Goal: Task Accomplishment & Management: Manage account settings

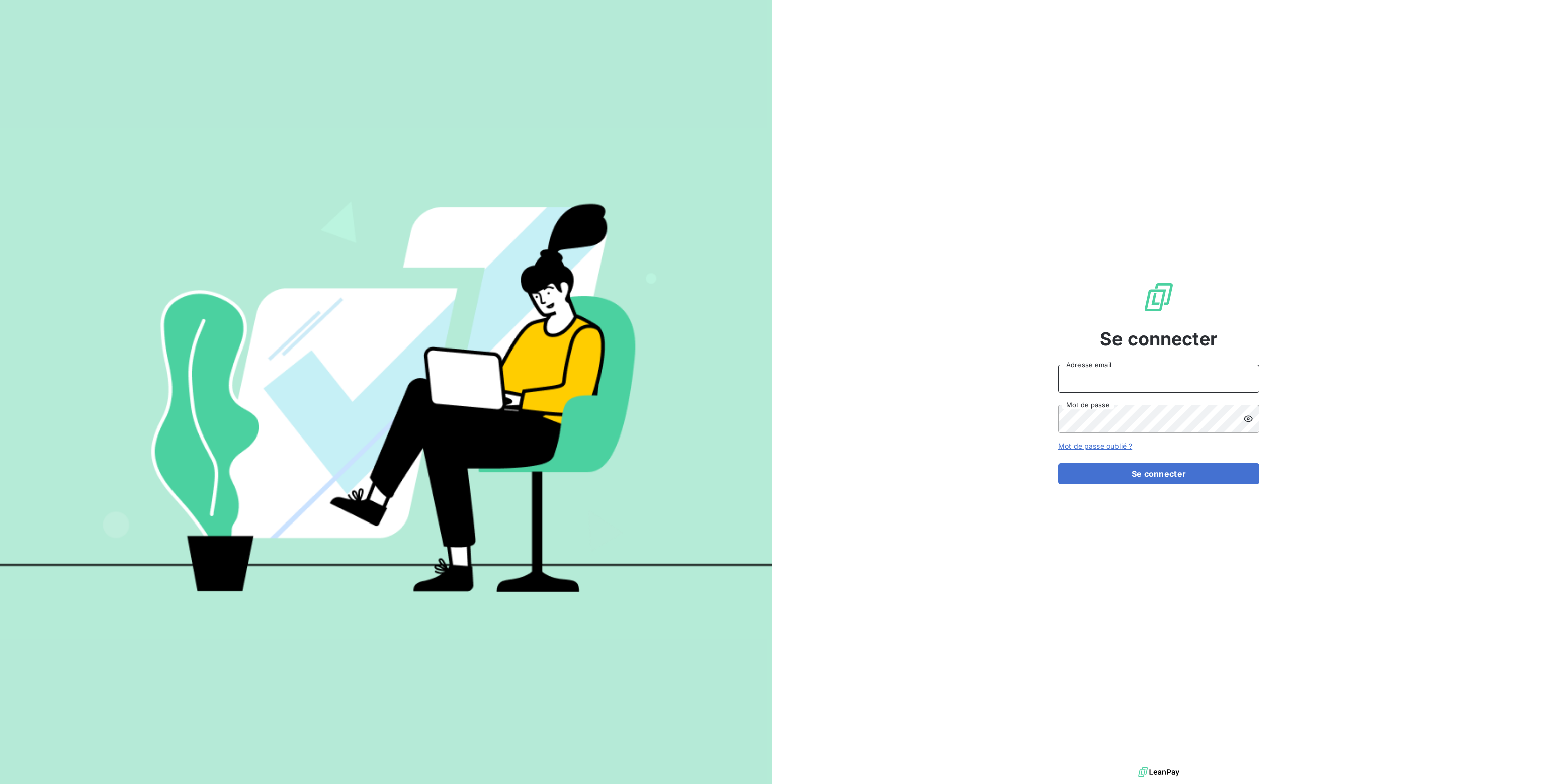
click at [1102, 382] on input "Adresse email" at bounding box center [1159, 379] width 201 height 28
type input "nathalie.sodifo@gmail.com"
click at [1147, 479] on button "Se connecter" at bounding box center [1159, 474] width 201 height 21
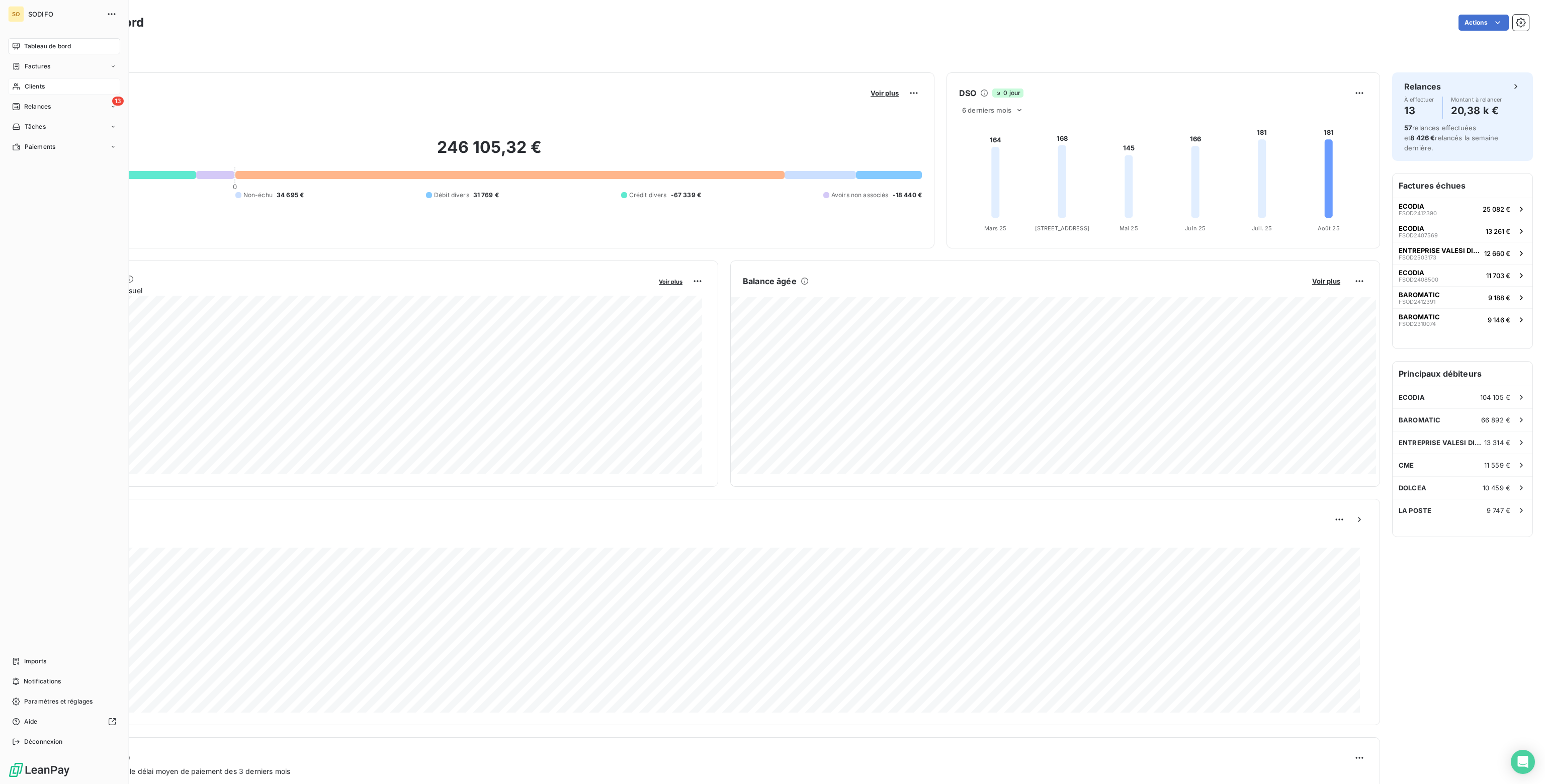
click at [34, 84] on span "Clients" at bounding box center [34, 86] width 20 height 9
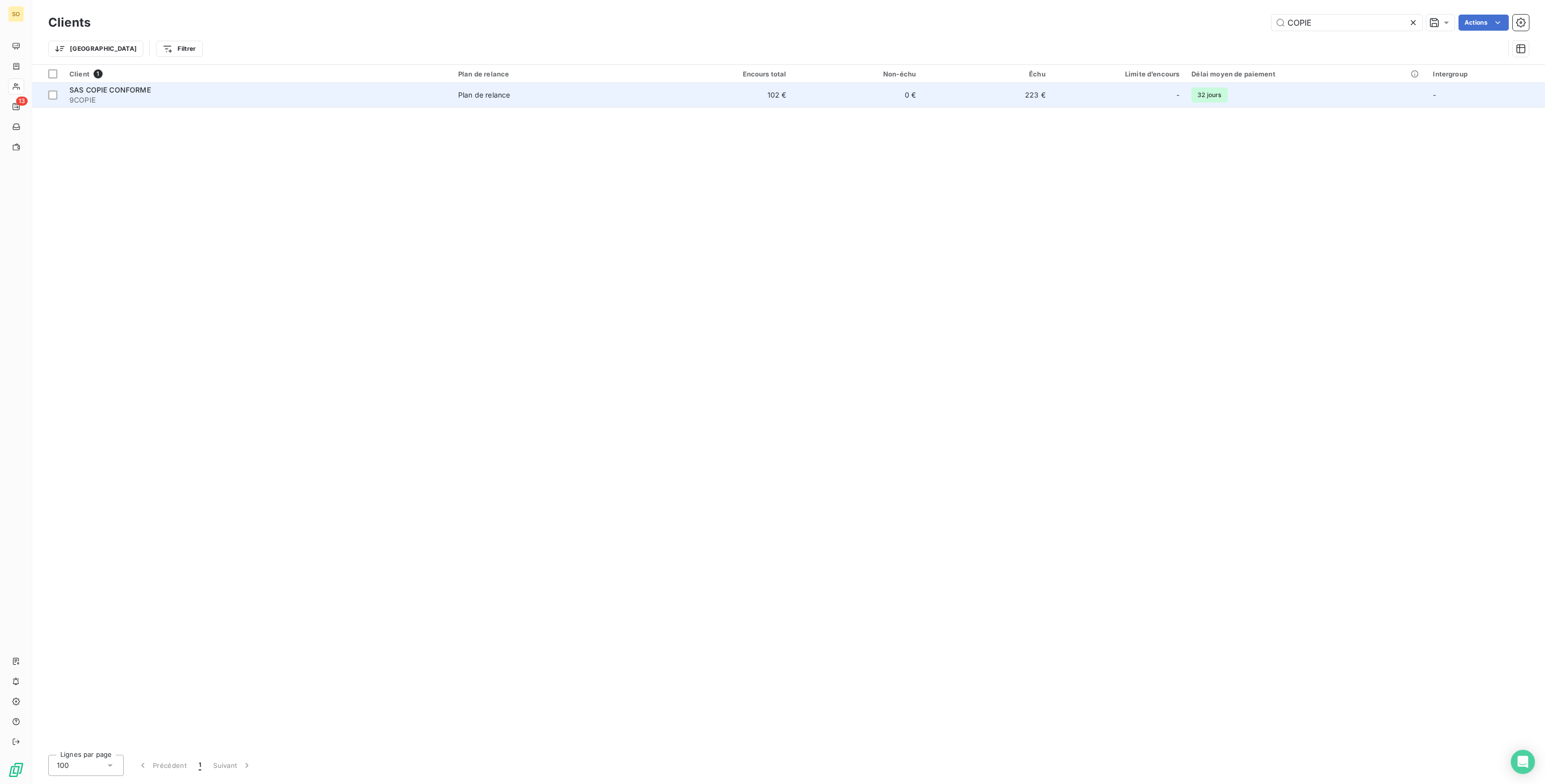
type input "COPIE"
click at [795, 100] on td "0 €" at bounding box center [857, 95] width 129 height 24
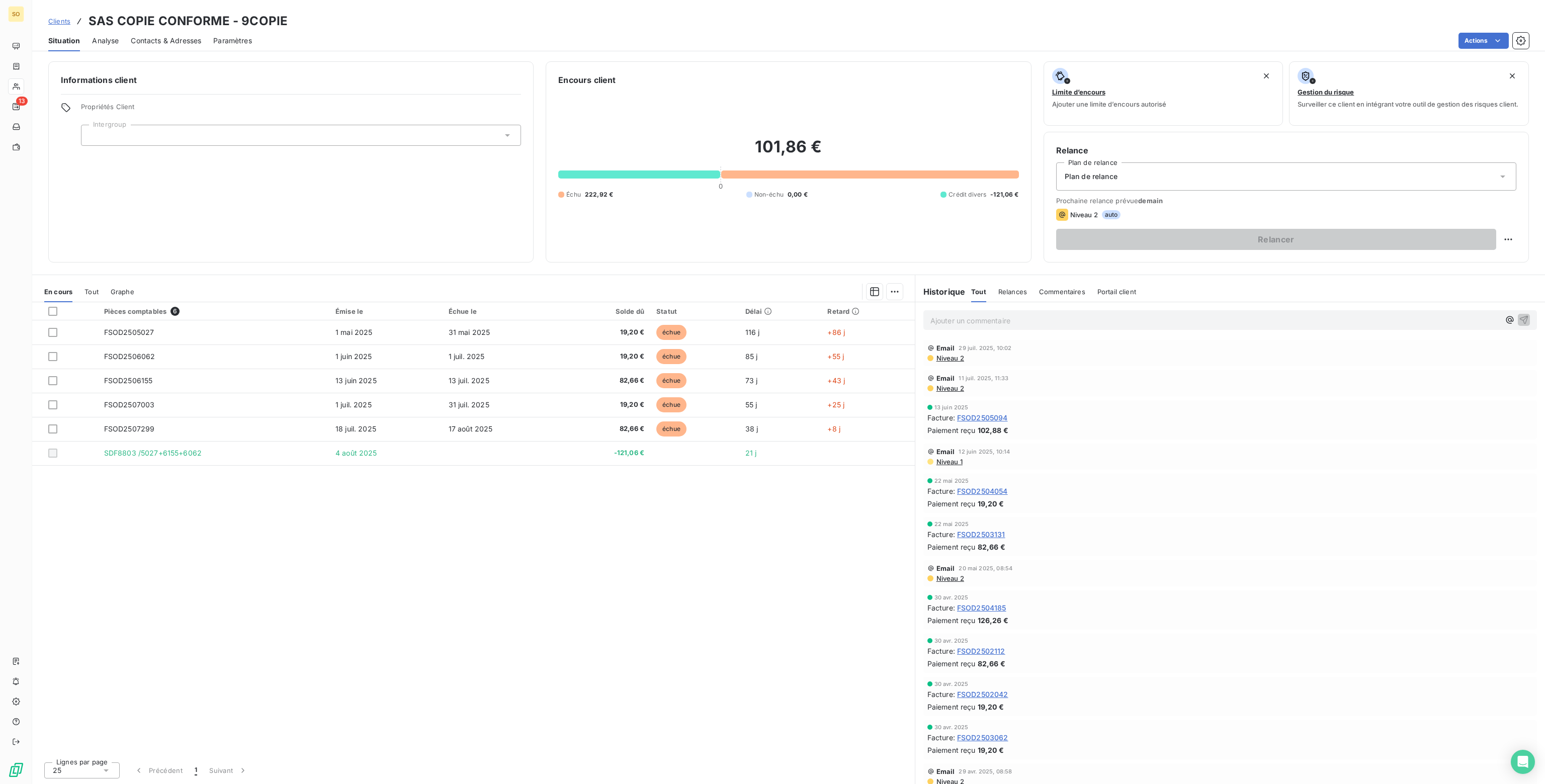
click at [1504, 176] on icon at bounding box center [1503, 176] width 5 height 2
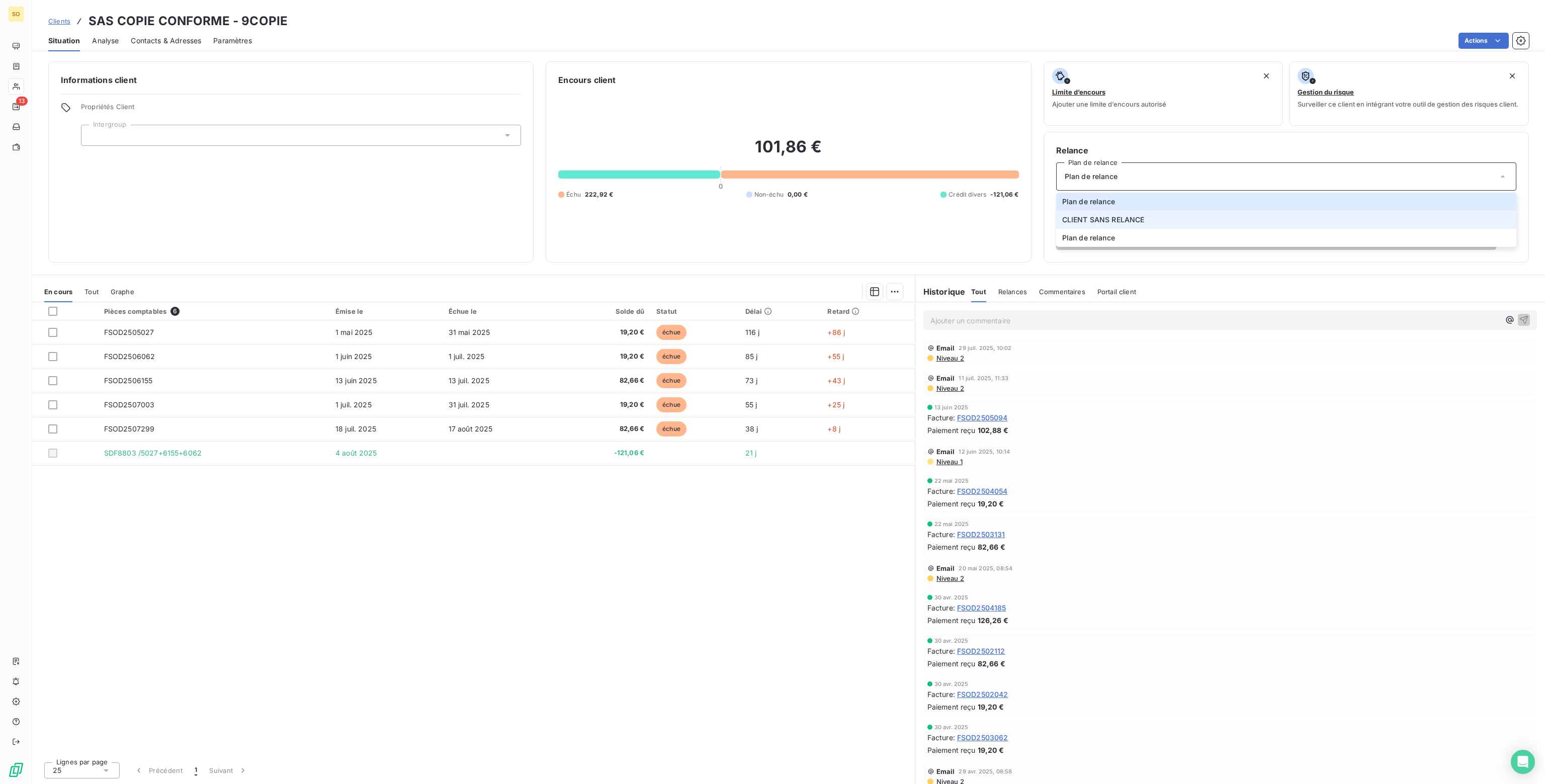
click at [1126, 223] on span "CLIENT SANS RELANCE" at bounding box center [1103, 220] width 83 height 10
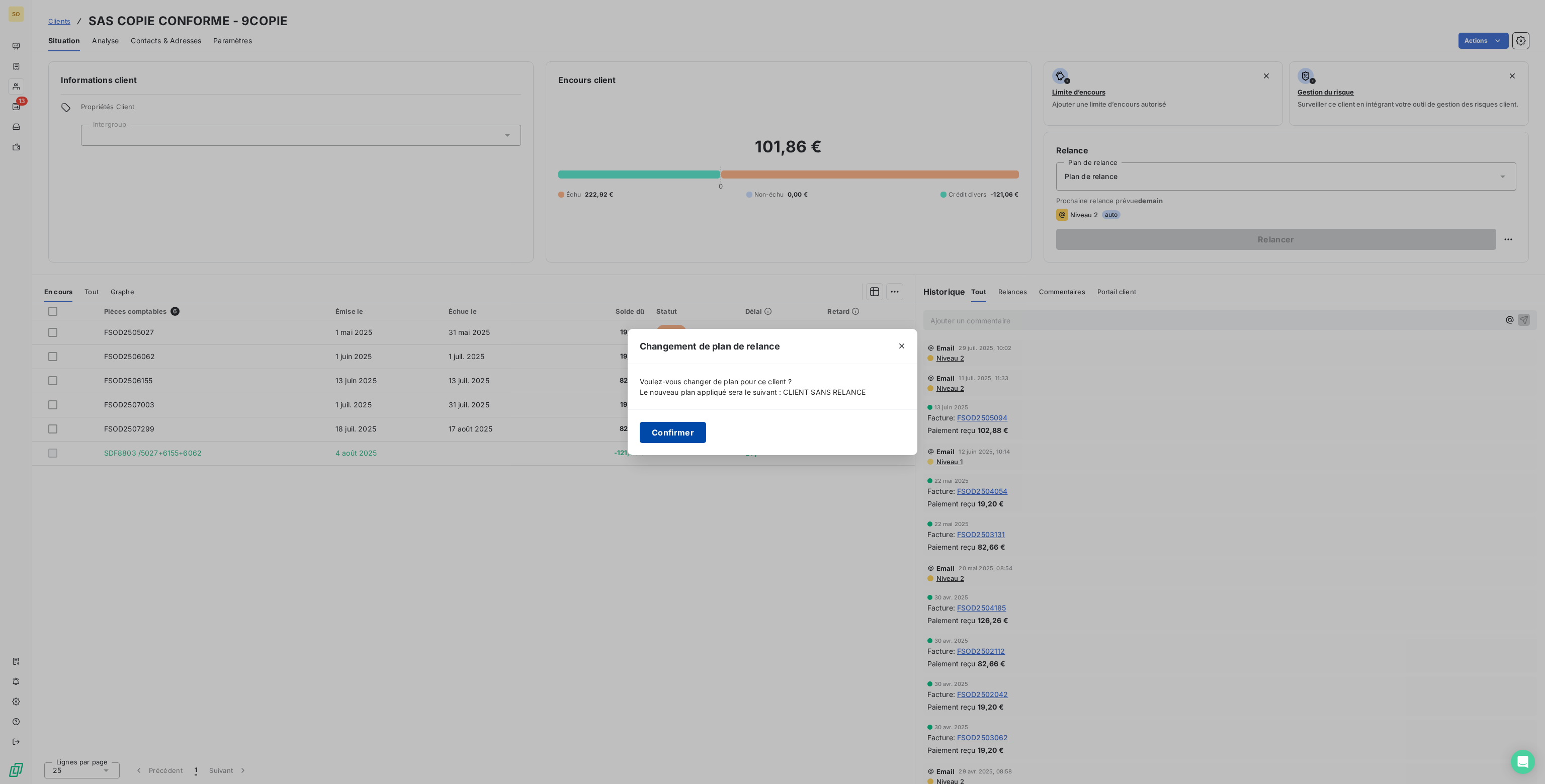
click at [669, 433] on button "Confirmer" at bounding box center [672, 432] width 66 height 21
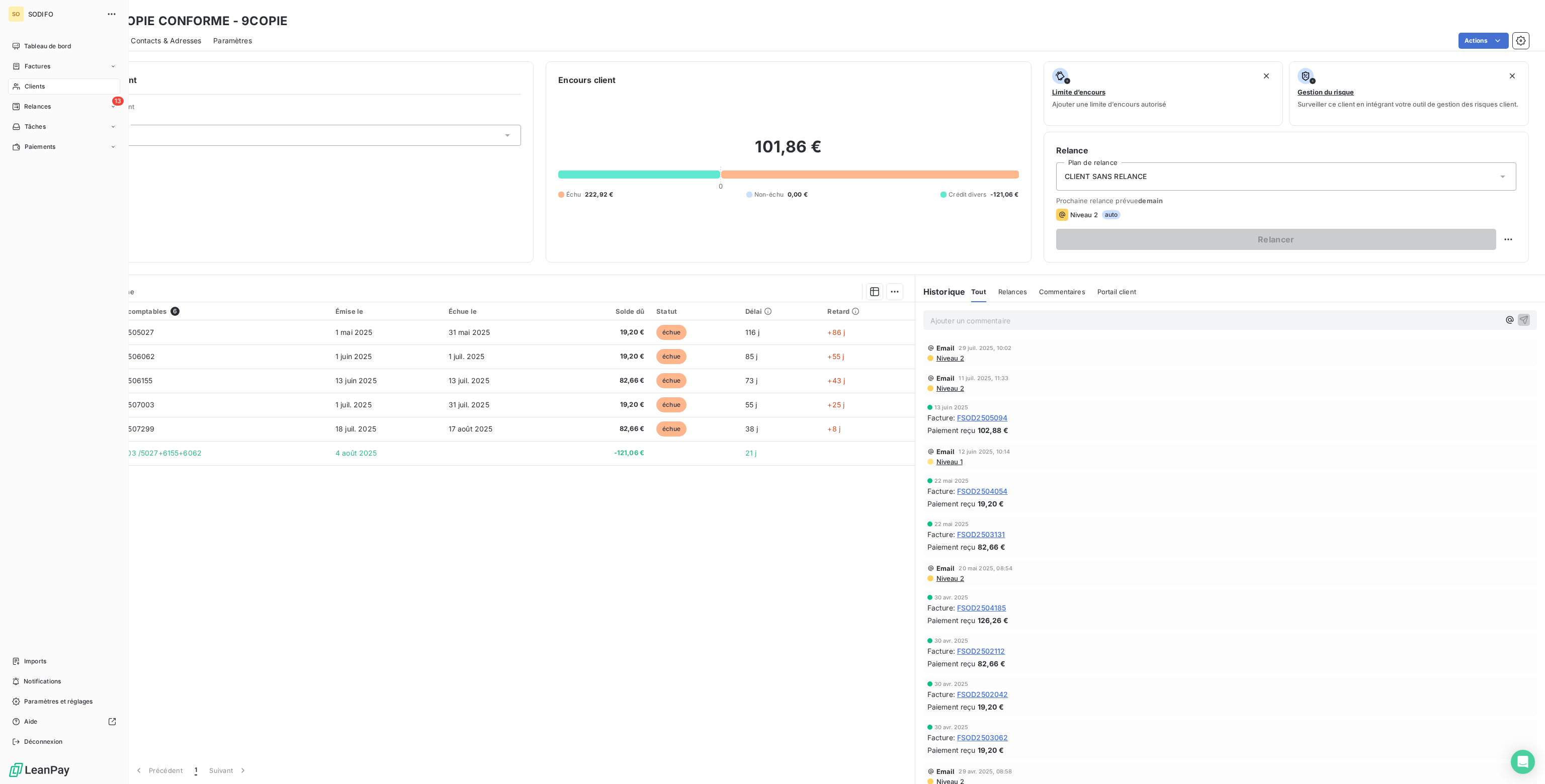
click at [30, 88] on span "Clients" at bounding box center [34, 86] width 20 height 9
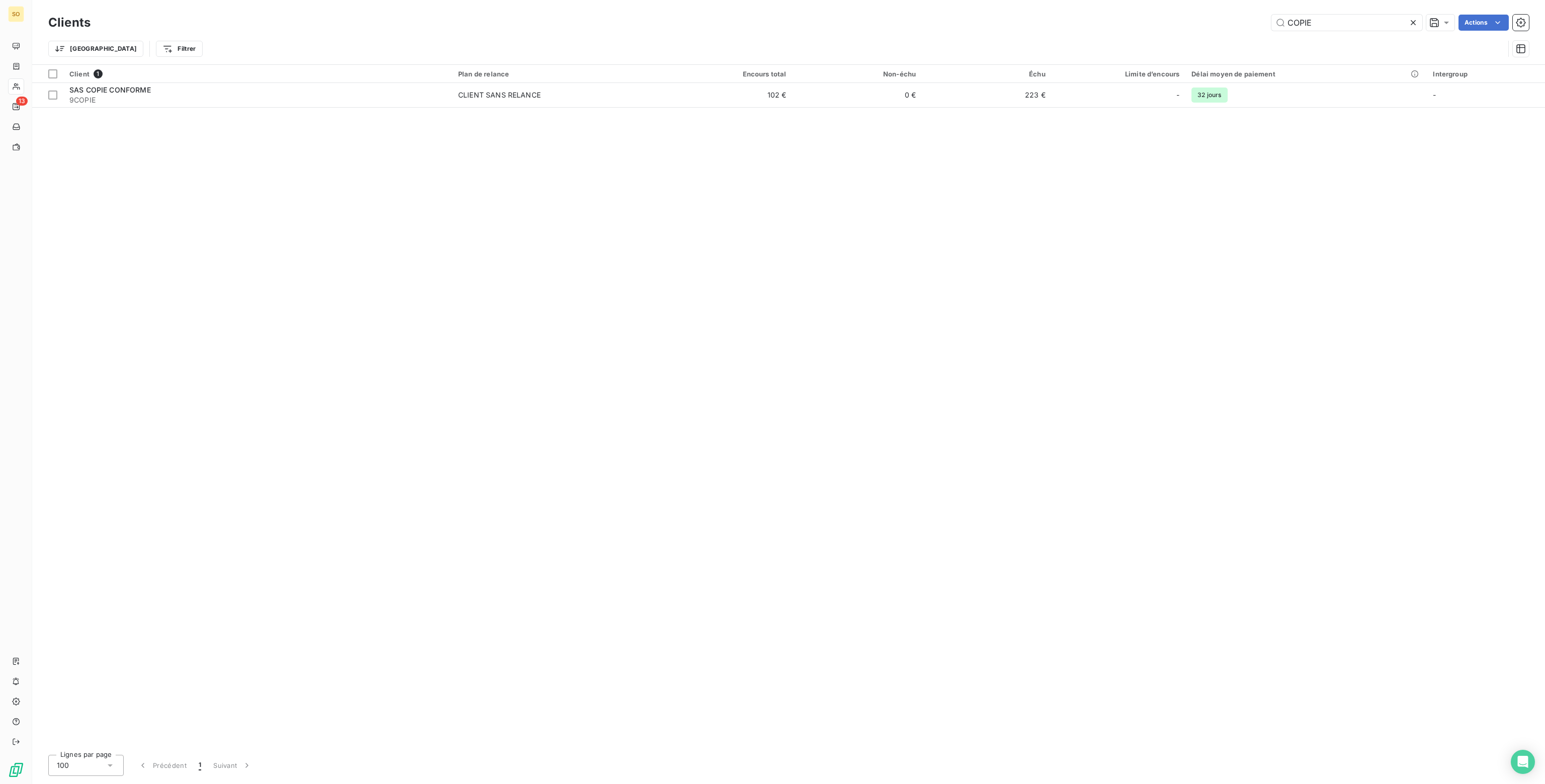
drag, startPoint x: 1320, startPoint y: 23, endPoint x: 1251, endPoint y: 22, distance: 69.0
click at [1251, 22] on div "COPIE Actions" at bounding box center [816, 23] width 1427 height 16
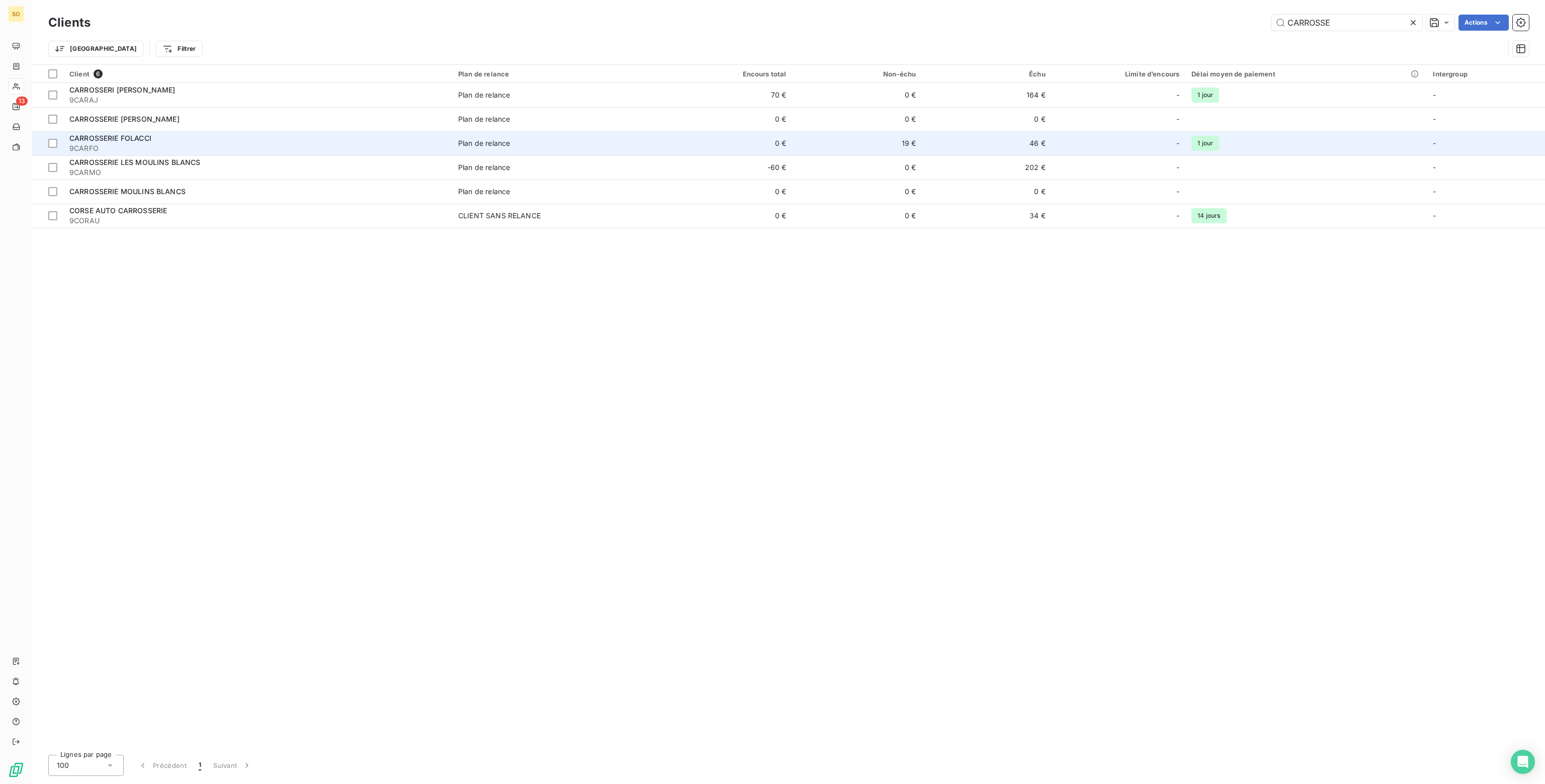
type input "CARROSSE"
click at [1075, 142] on div "-" at bounding box center [1119, 144] width 122 height 16
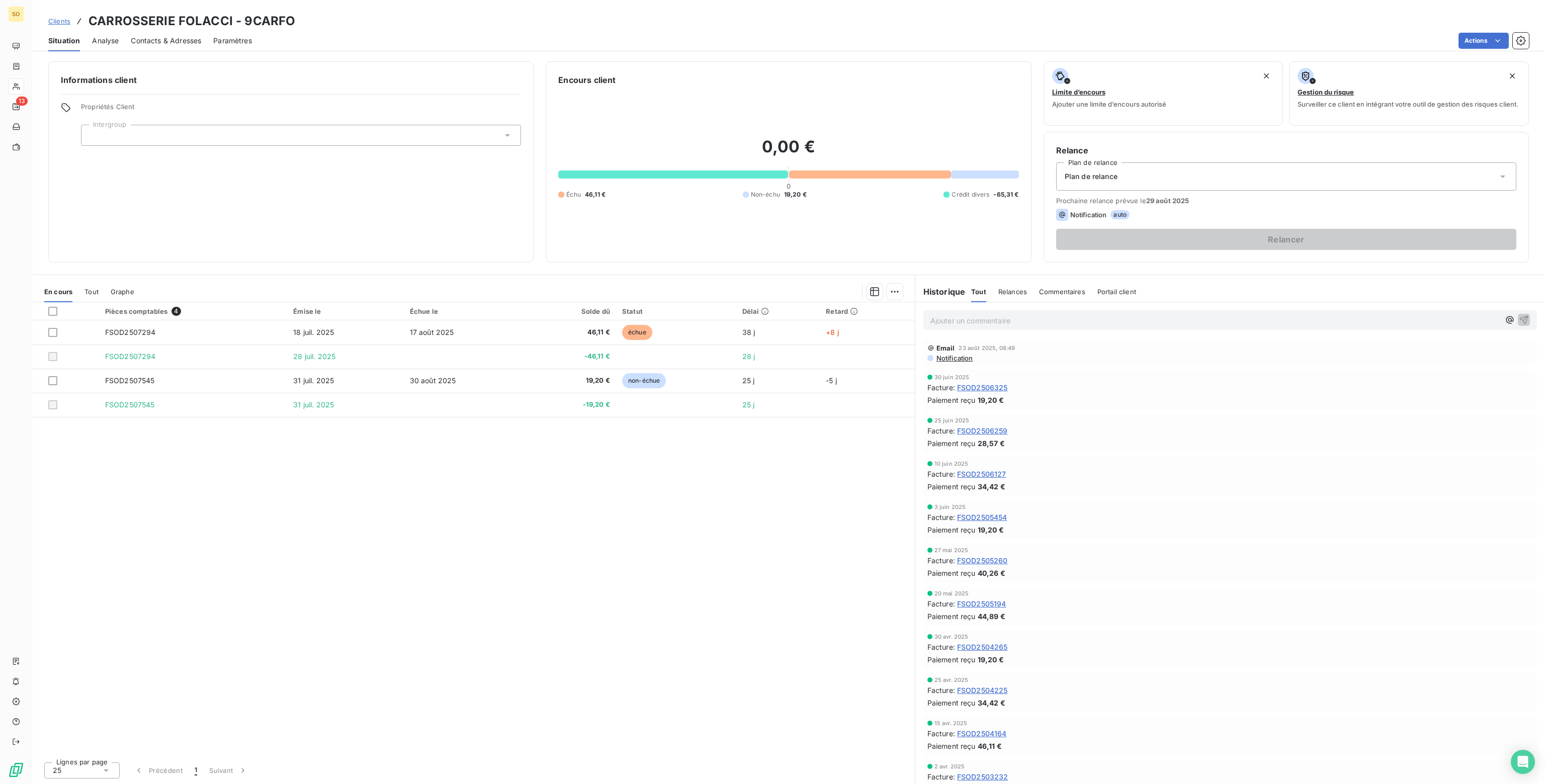
click at [1227, 176] on div "Plan de relance" at bounding box center [1286, 176] width 460 height 28
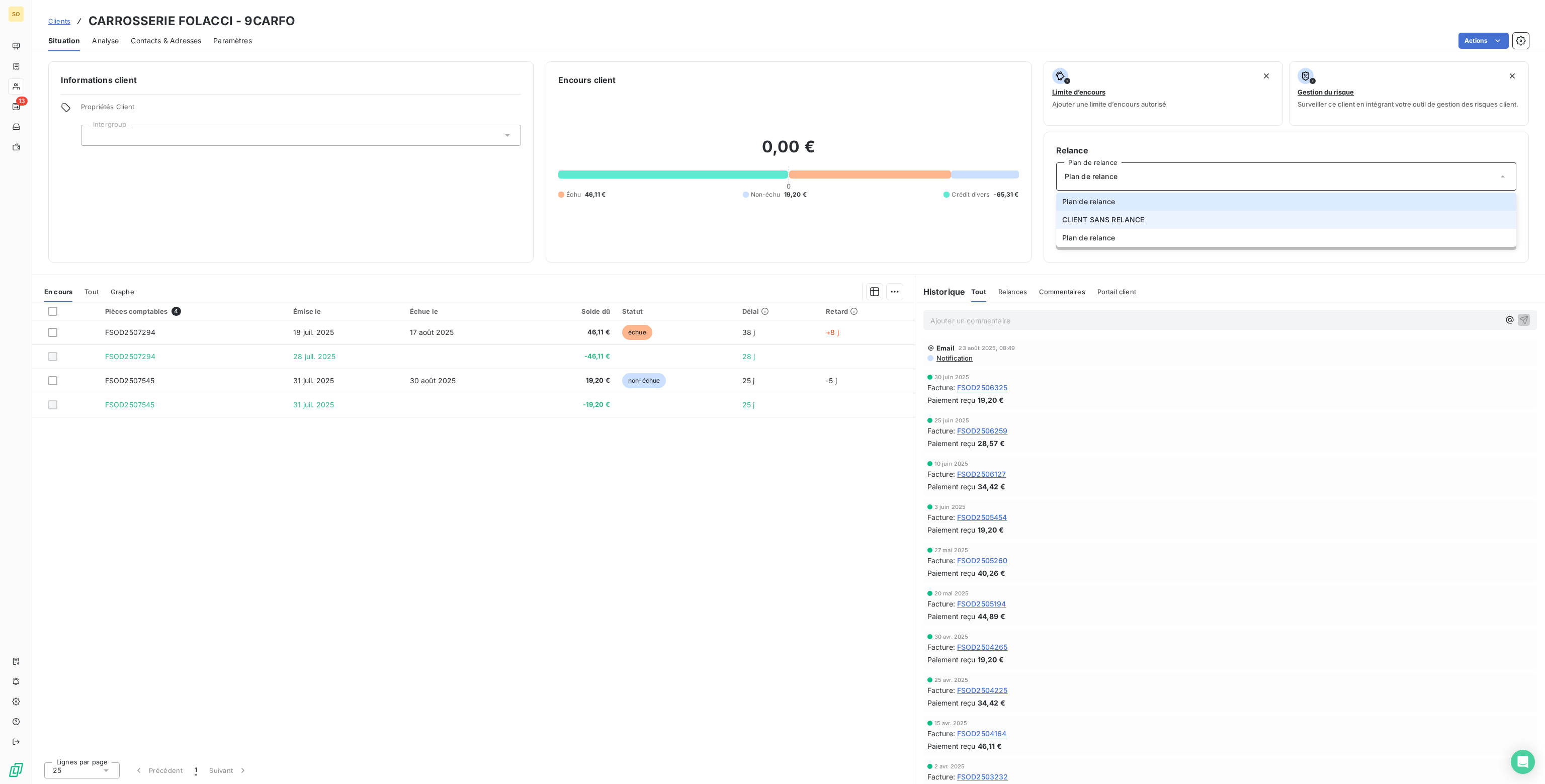
click at [1098, 220] on span "CLIENT SANS RELANCE" at bounding box center [1103, 220] width 83 height 10
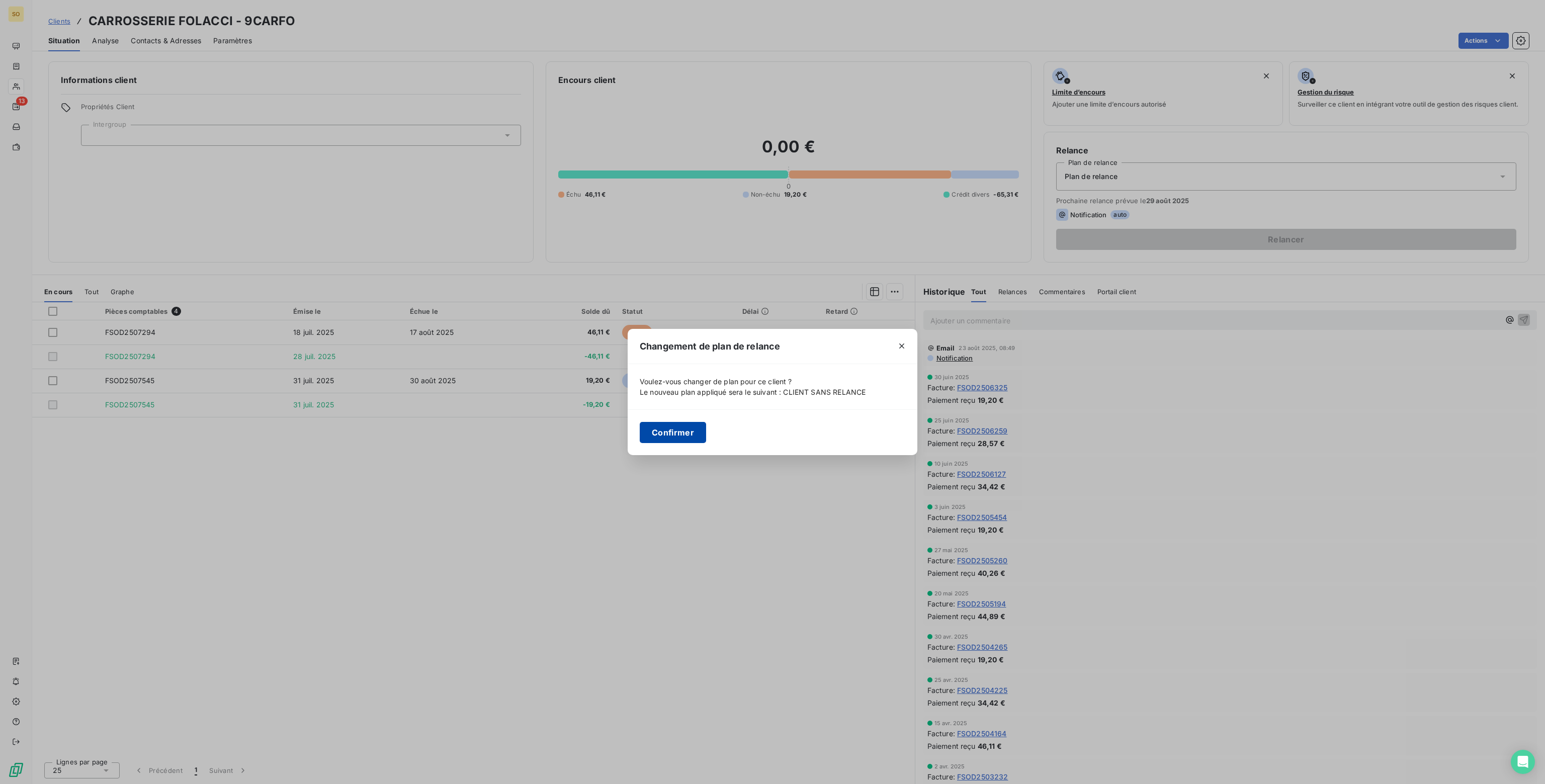
click at [669, 432] on button "Confirmer" at bounding box center [672, 432] width 66 height 21
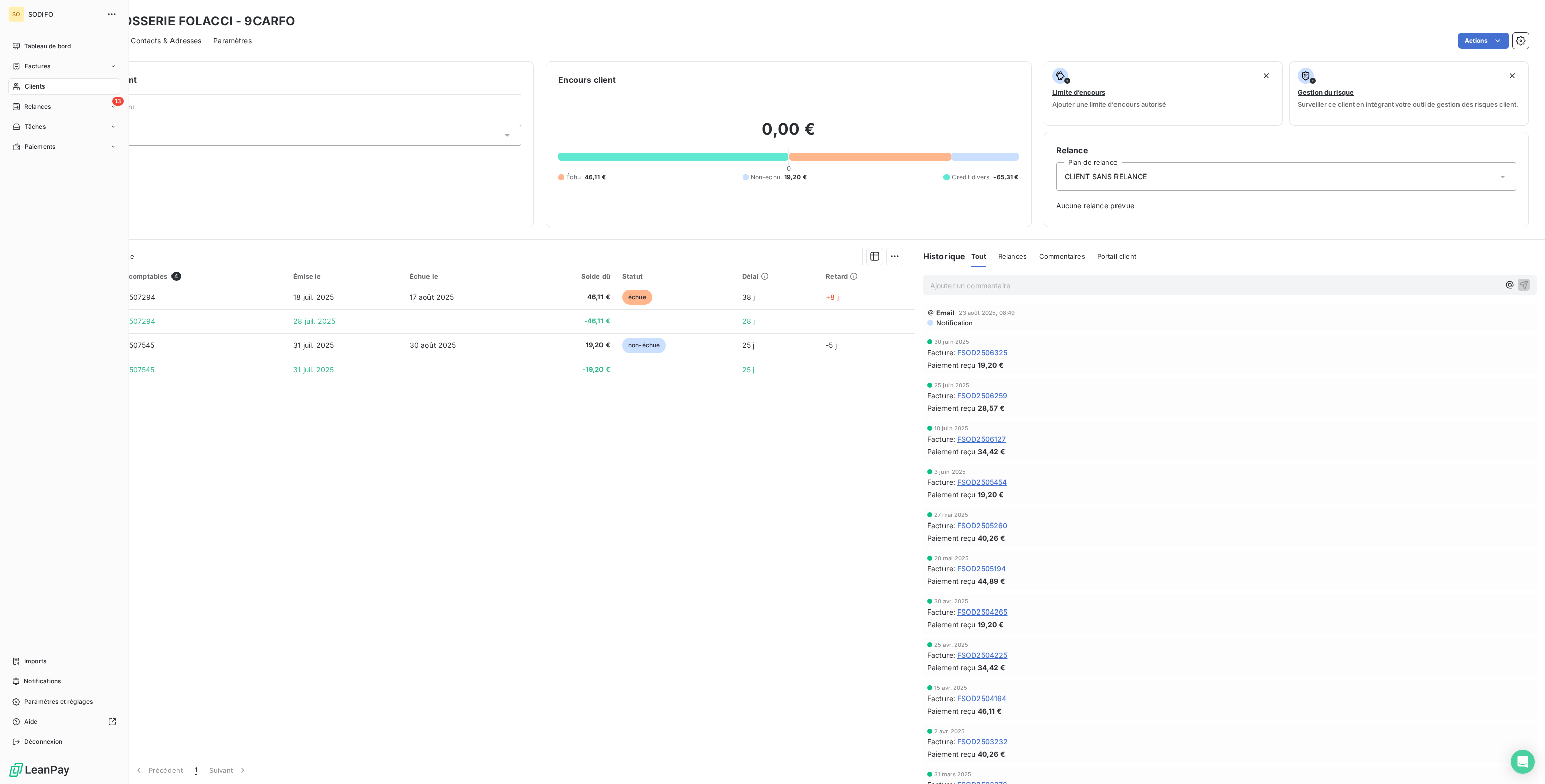
click at [33, 86] on span "Clients" at bounding box center [34, 86] width 20 height 9
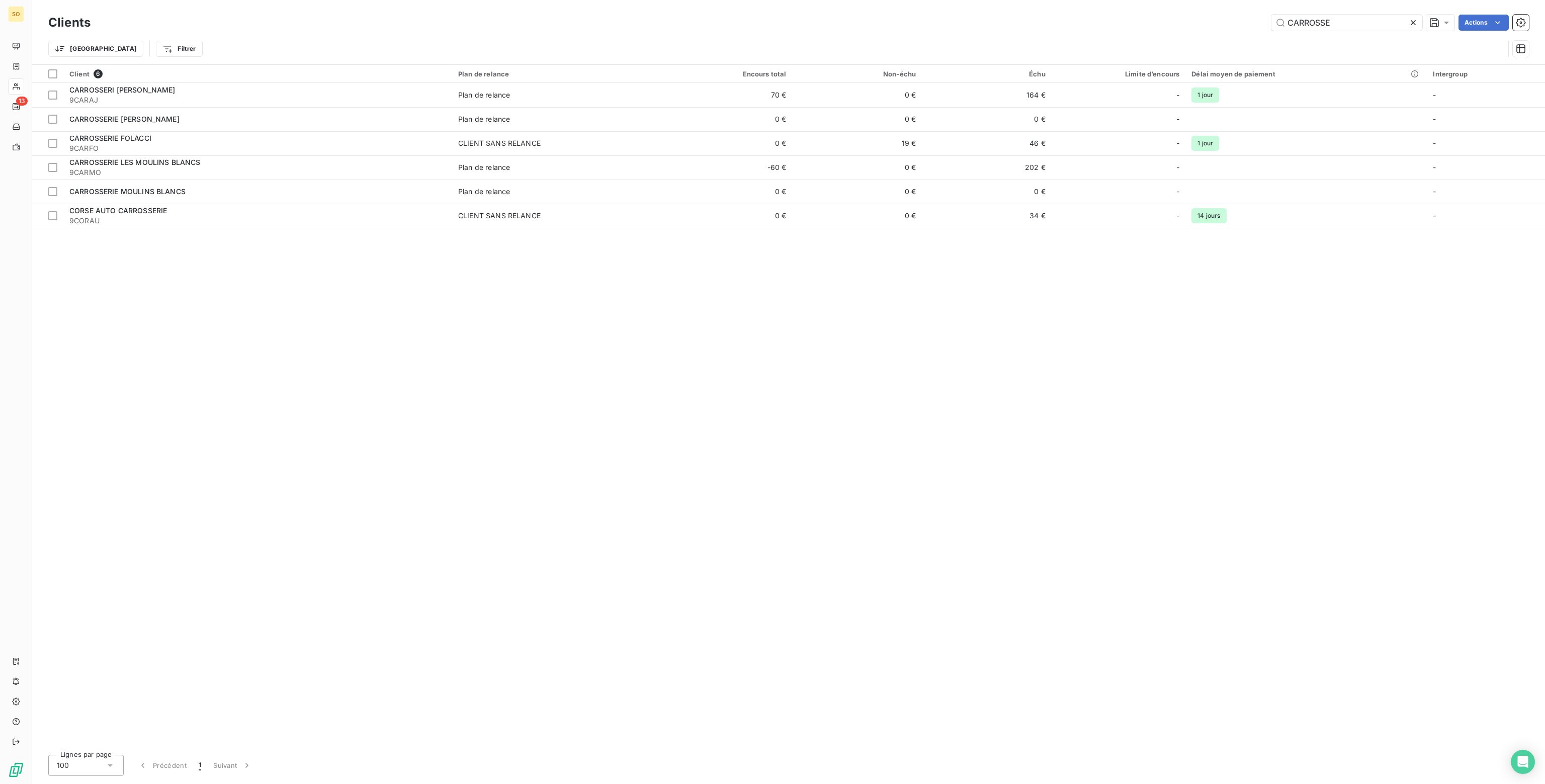
drag, startPoint x: 1338, startPoint y: 23, endPoint x: 1212, endPoint y: 22, distance: 126.0
click at [1212, 22] on div "CARROSSE Actions" at bounding box center [816, 23] width 1427 height 16
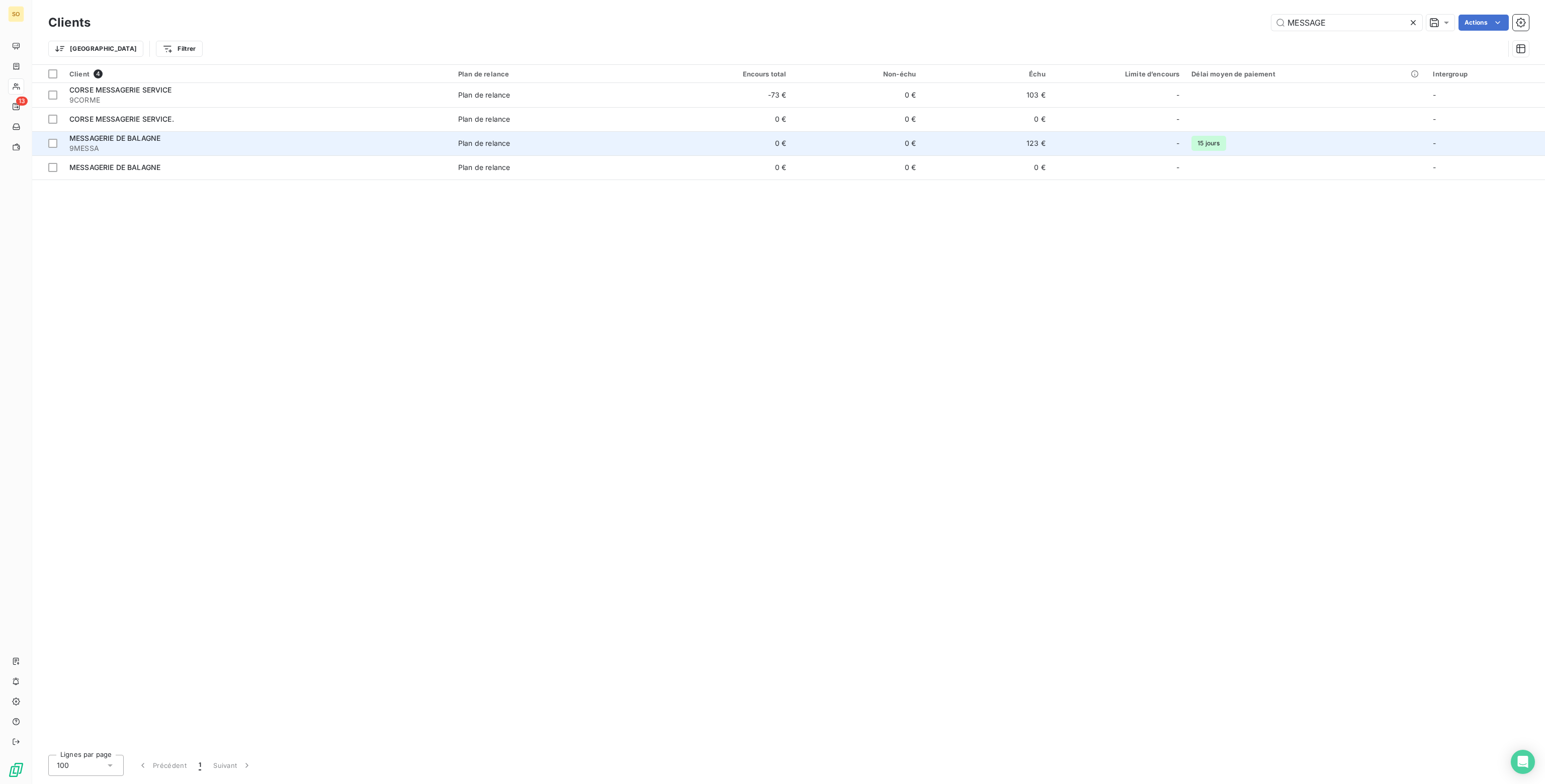
type input "MESSAGE"
click at [296, 135] on div "MESSAGERIE DE BALAGNE" at bounding box center [257, 138] width 376 height 10
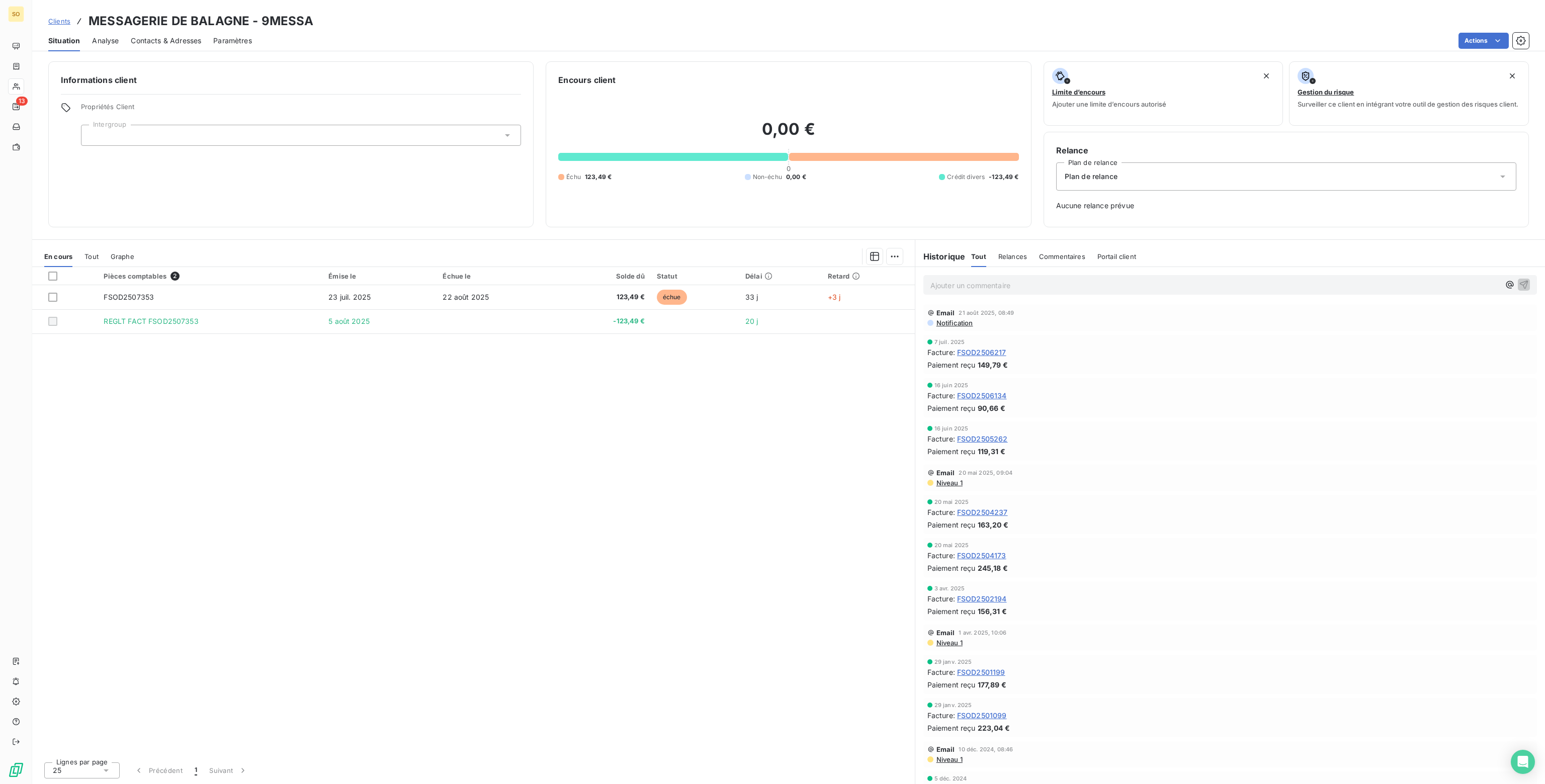
click at [1120, 179] on div "Plan de relance" at bounding box center [1286, 176] width 460 height 28
click at [1095, 222] on span "CLIENT SANS RELANCE" at bounding box center [1103, 220] width 83 height 10
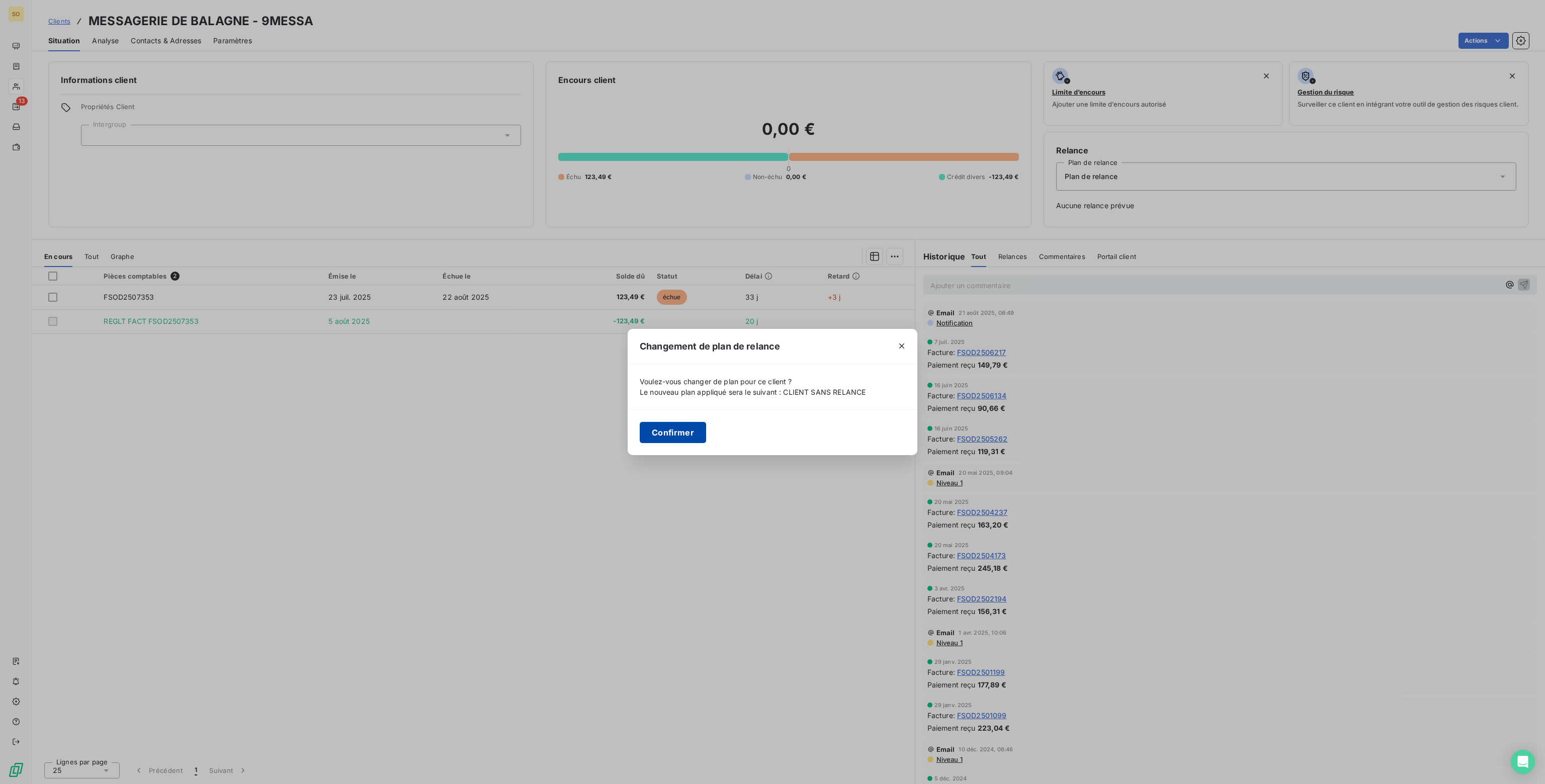
click at [669, 436] on button "Confirmer" at bounding box center [672, 432] width 66 height 21
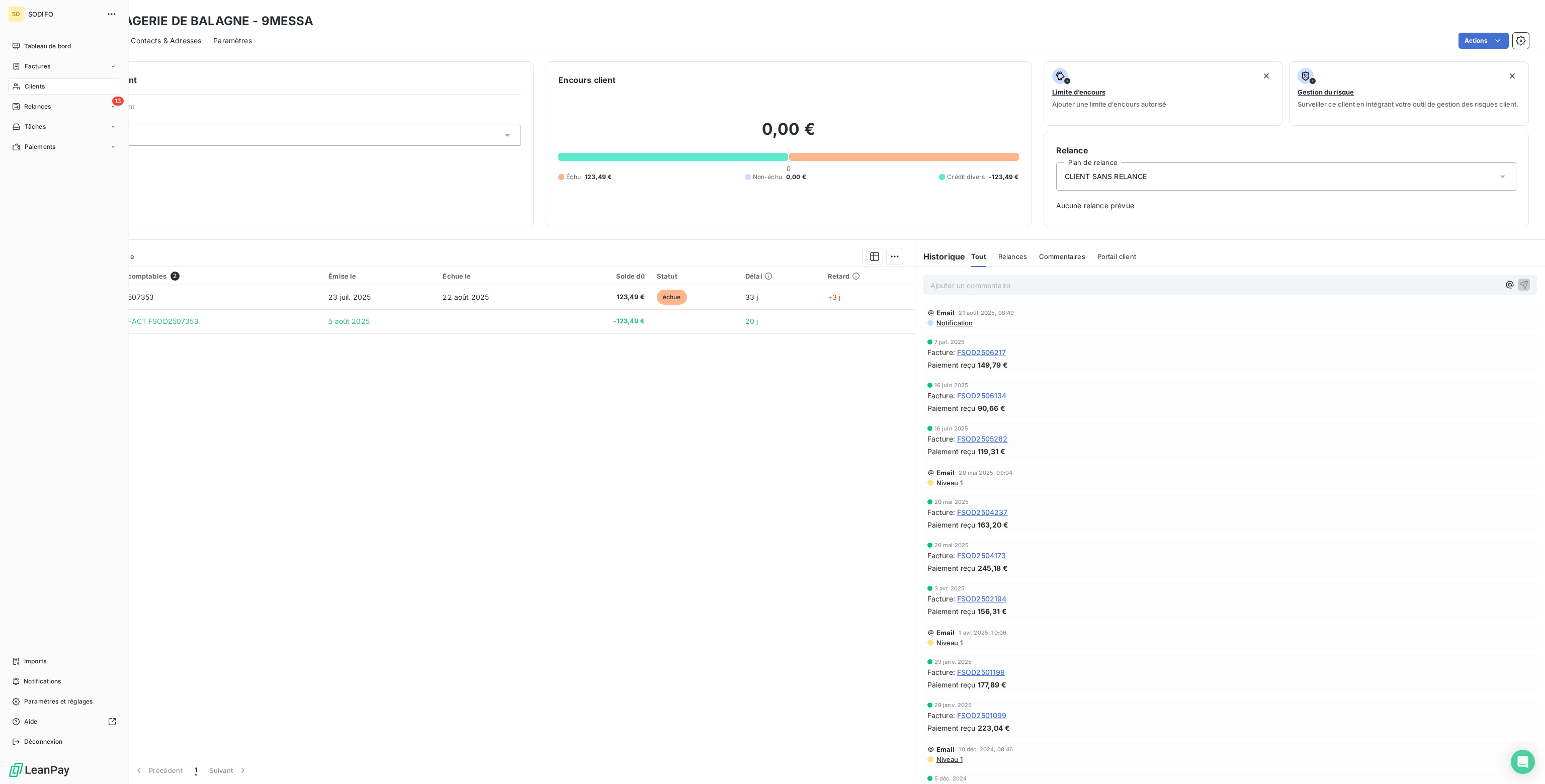
click at [31, 89] on span "Clients" at bounding box center [34, 86] width 20 height 9
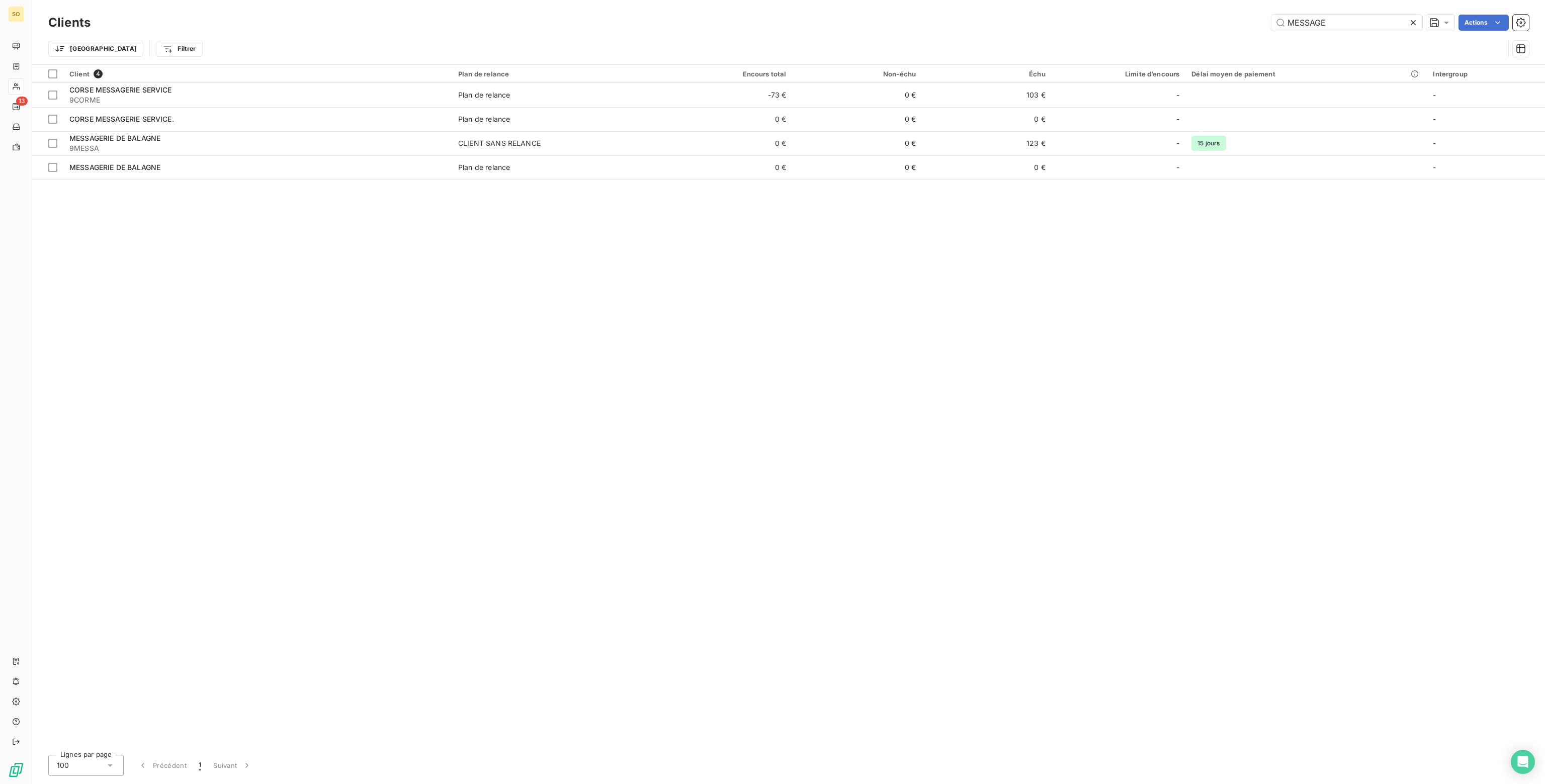
drag, startPoint x: 1342, startPoint y: 24, endPoint x: 1056, endPoint y: 19, distance: 286.0
click at [1056, 19] on div "MESSAGE Actions" at bounding box center [816, 23] width 1427 height 16
type input "[PERSON_NAME]"
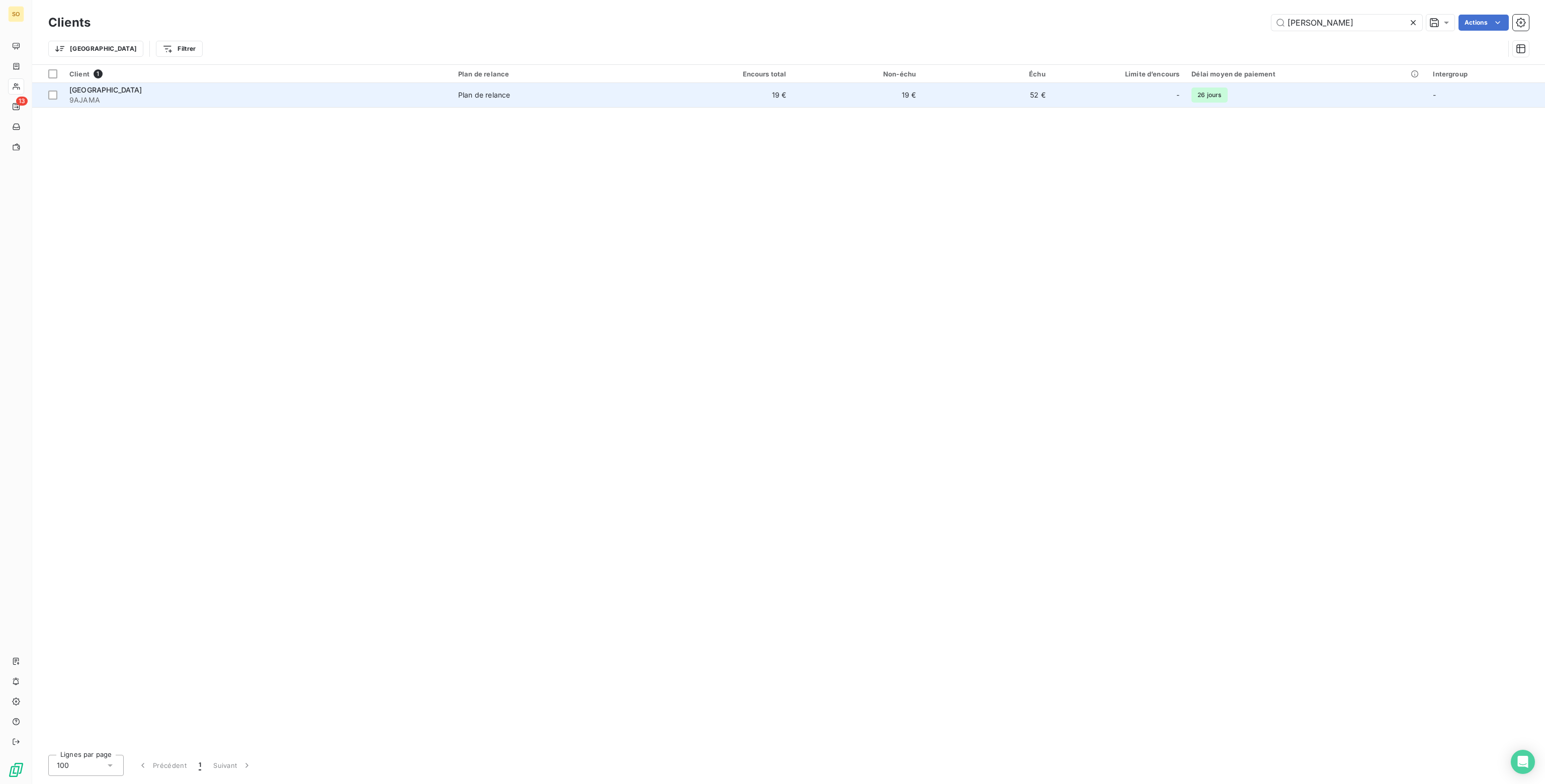
click at [843, 92] on td "19 €" at bounding box center [857, 95] width 129 height 24
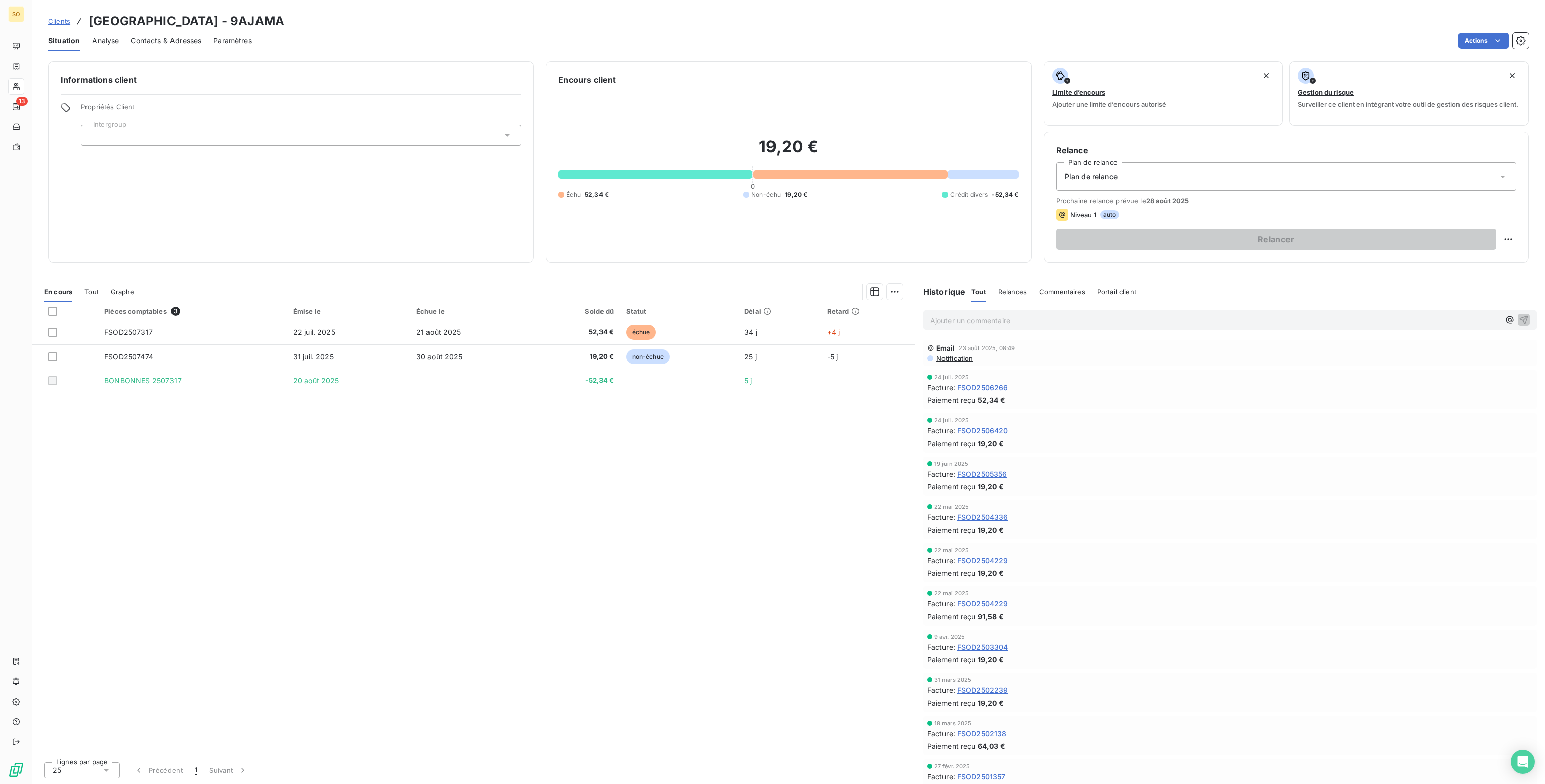
click at [1105, 181] on span "Plan de relance" at bounding box center [1091, 177] width 53 height 10
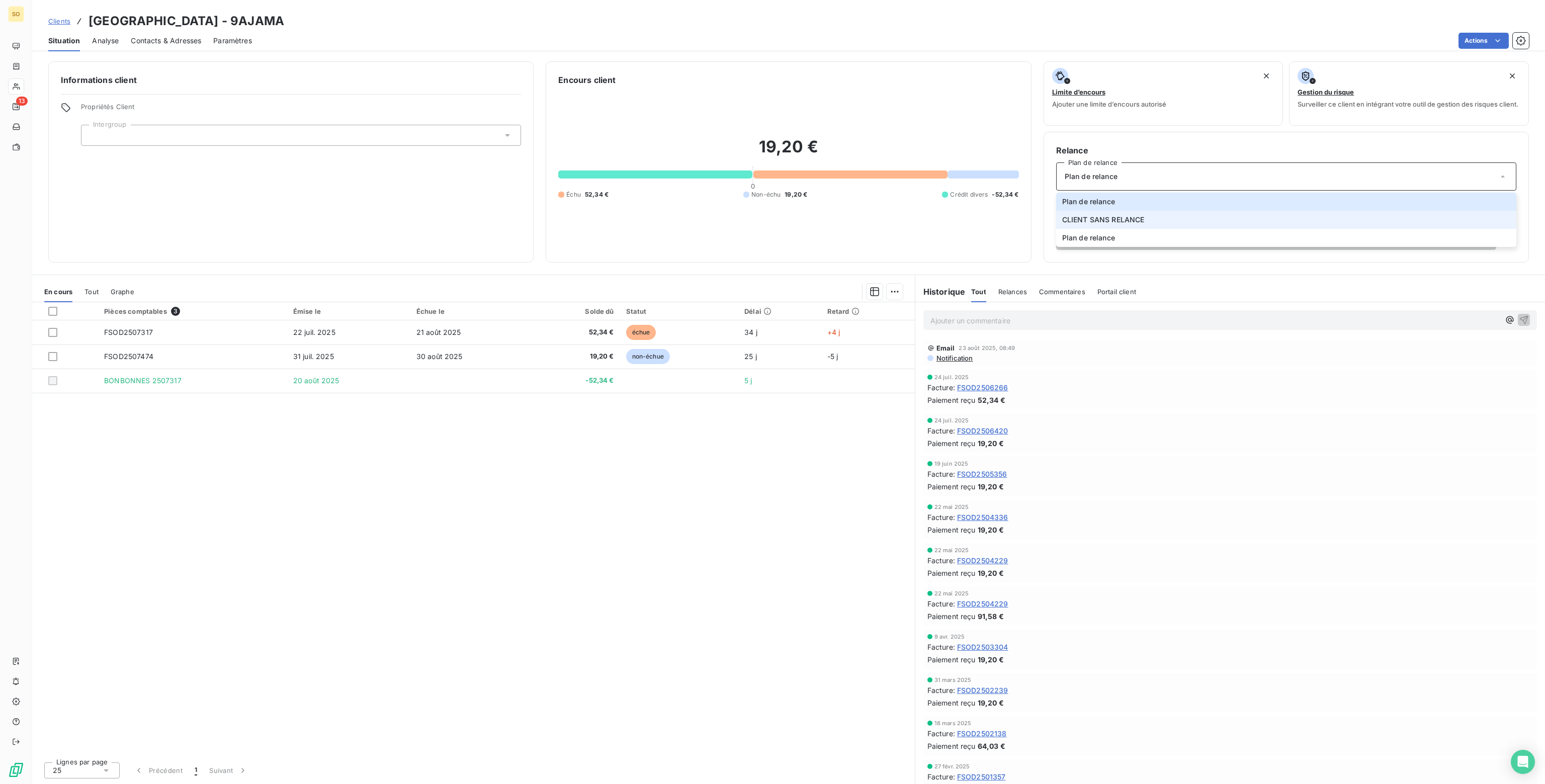
click at [1091, 218] on span "CLIENT SANS RELANCE" at bounding box center [1103, 220] width 83 height 10
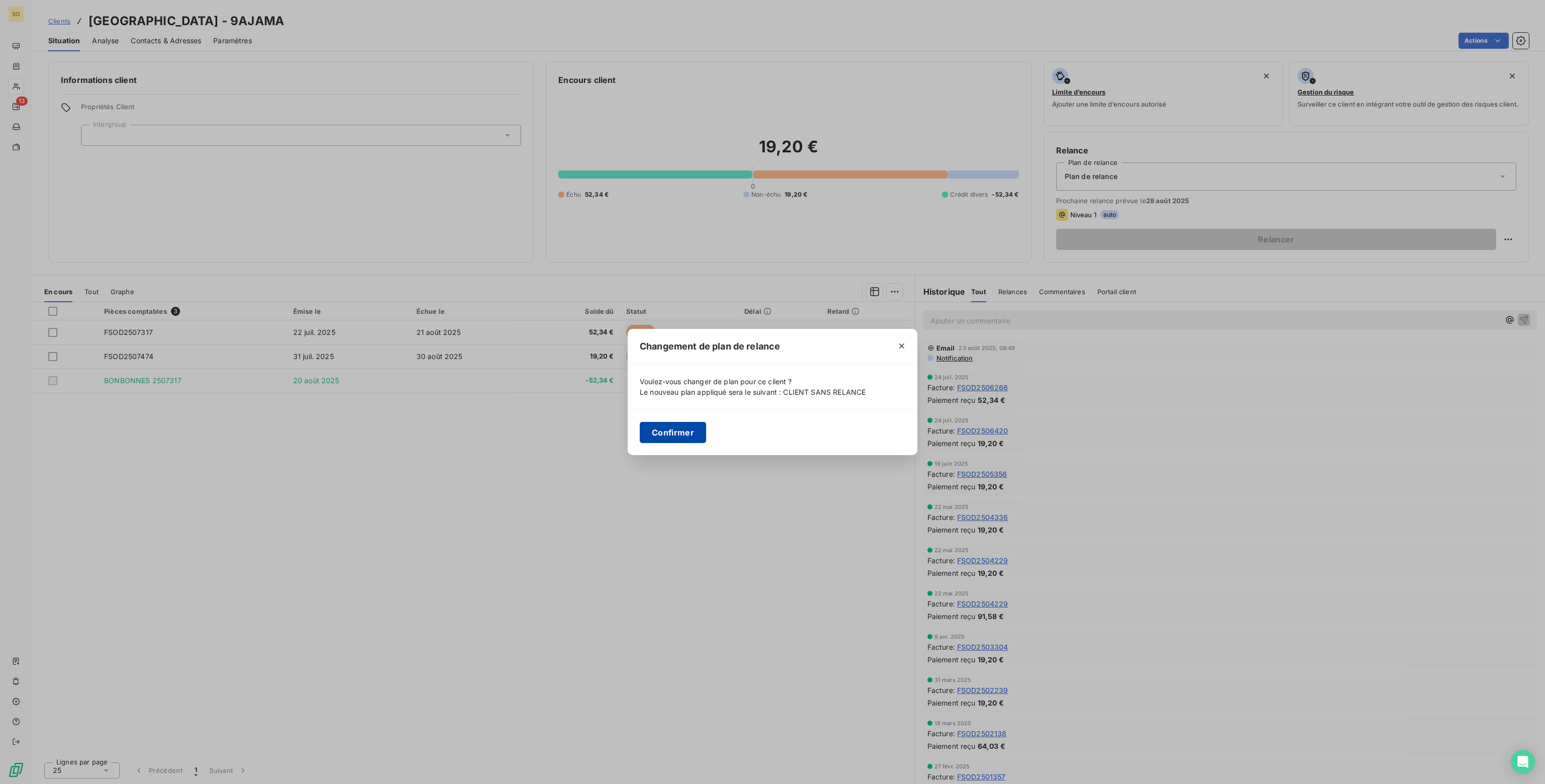
click at [666, 431] on button "Confirmer" at bounding box center [672, 432] width 66 height 21
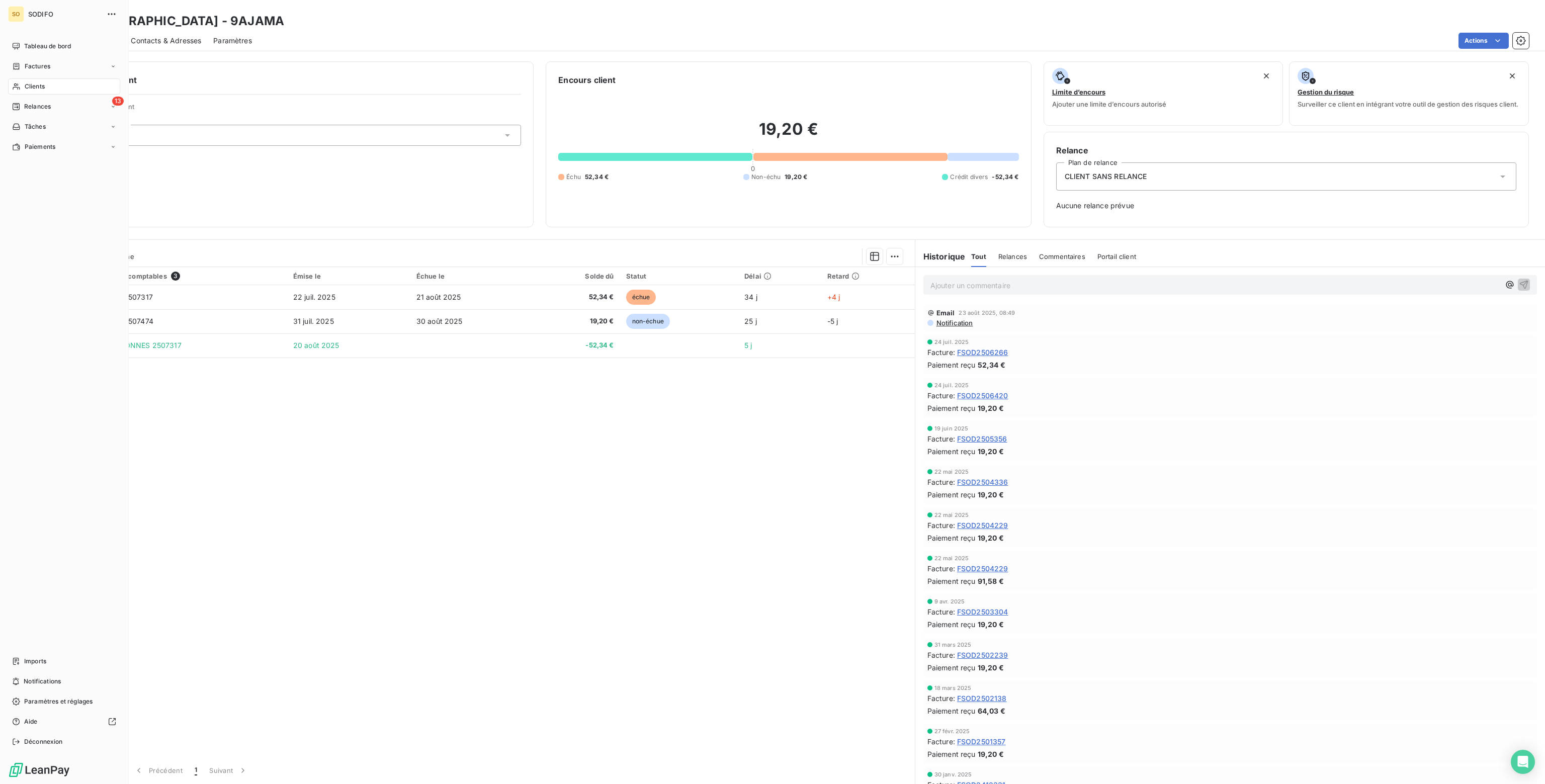
click at [28, 86] on span "Clients" at bounding box center [34, 86] width 20 height 9
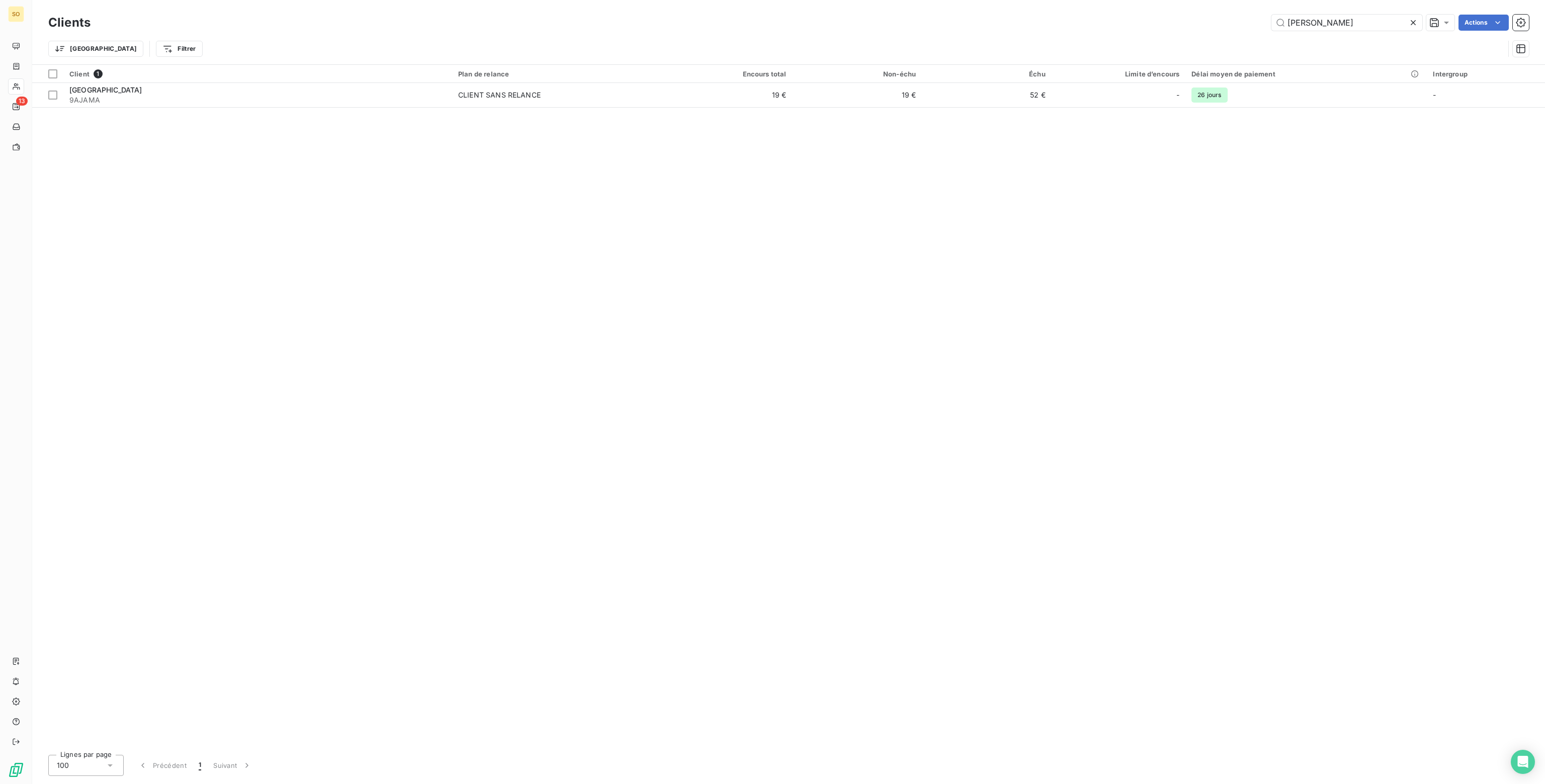
drag, startPoint x: 1352, startPoint y: 19, endPoint x: 1023, endPoint y: 18, distance: 329.0
click at [1023, 18] on div "AJACCIO MARI Actions" at bounding box center [816, 23] width 1427 height 16
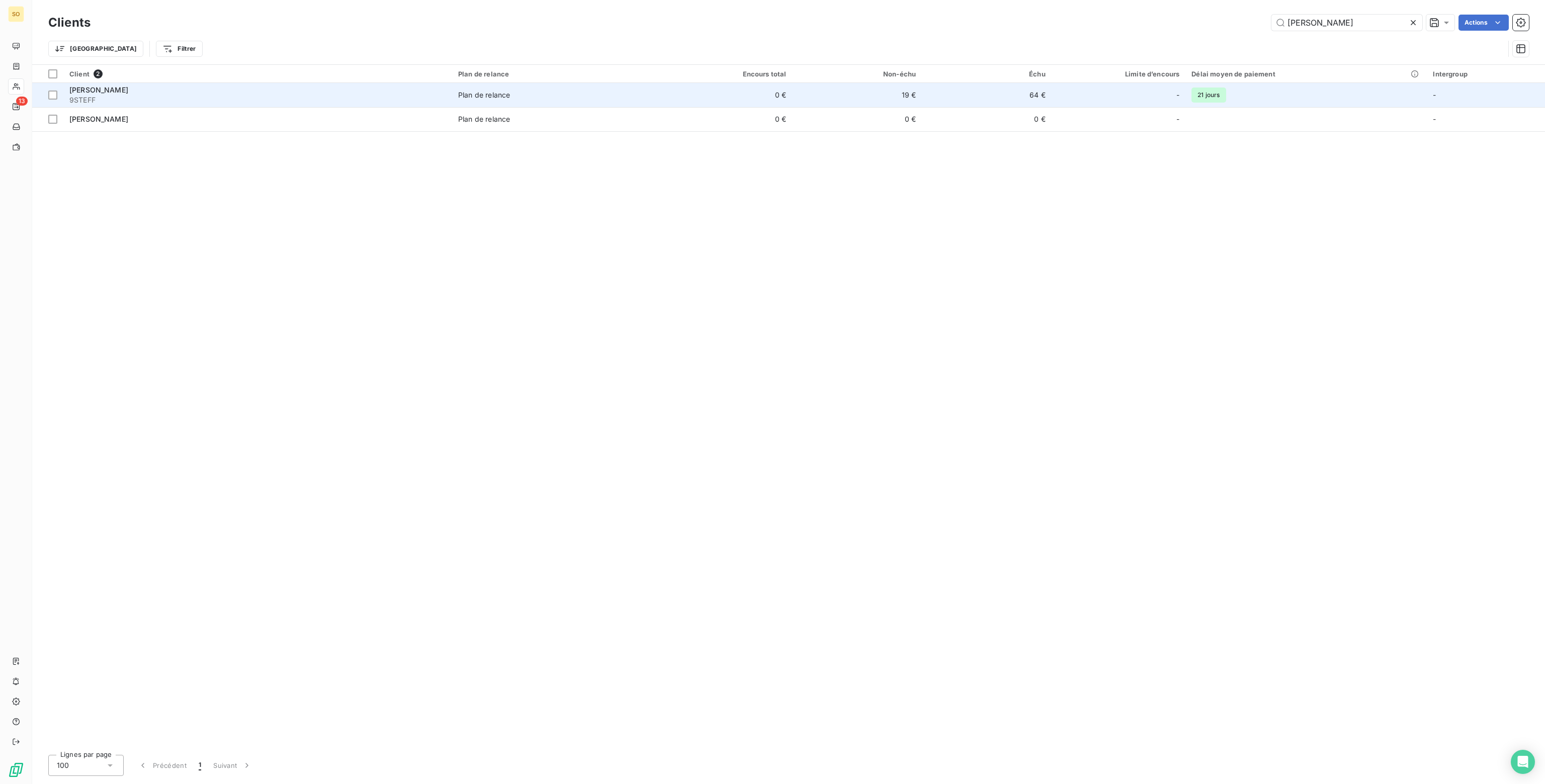
type input "[PERSON_NAME]"
click at [854, 100] on td "19 €" at bounding box center [857, 95] width 129 height 24
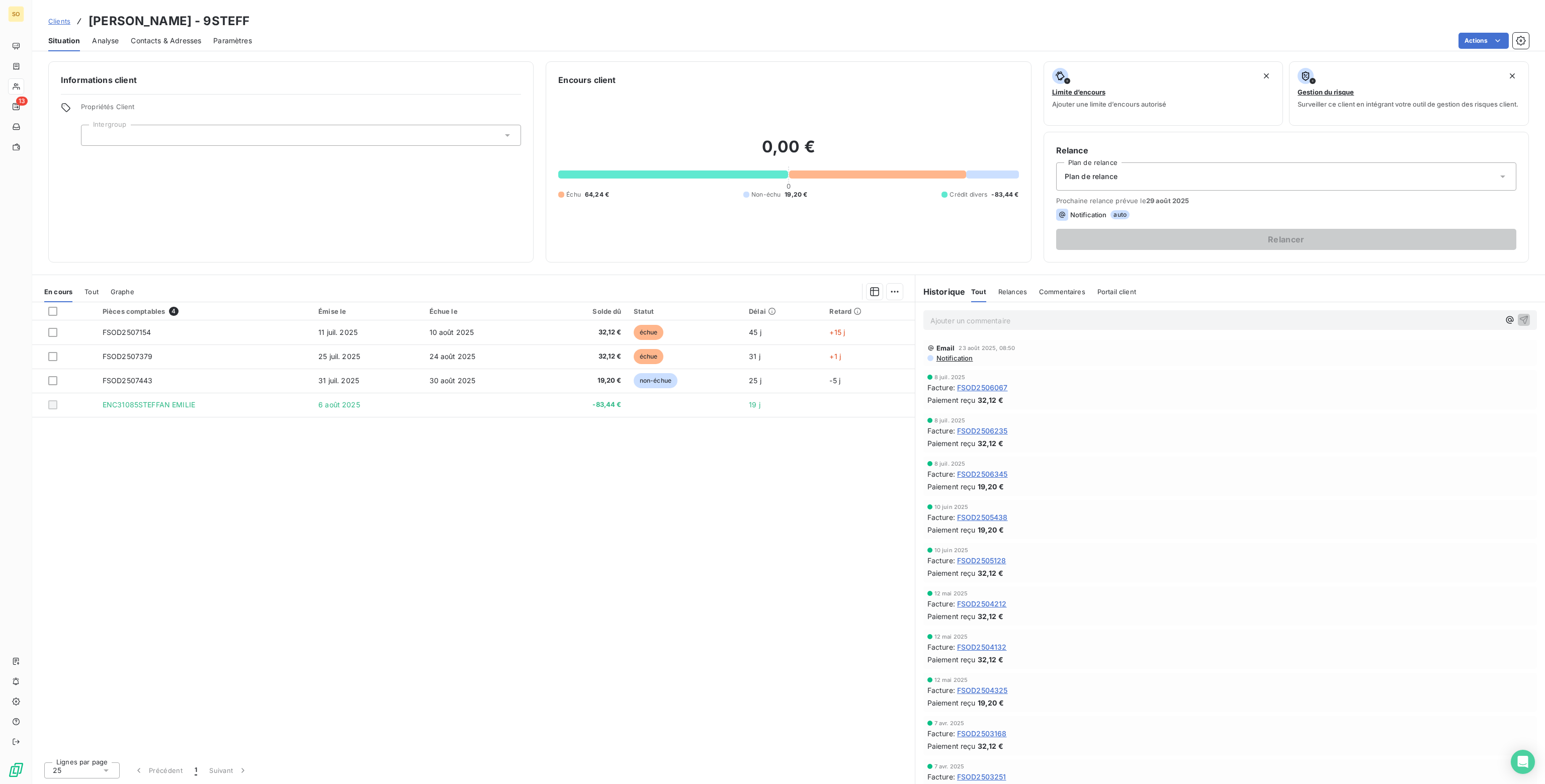
click at [1128, 178] on div "Plan de relance" at bounding box center [1286, 176] width 460 height 28
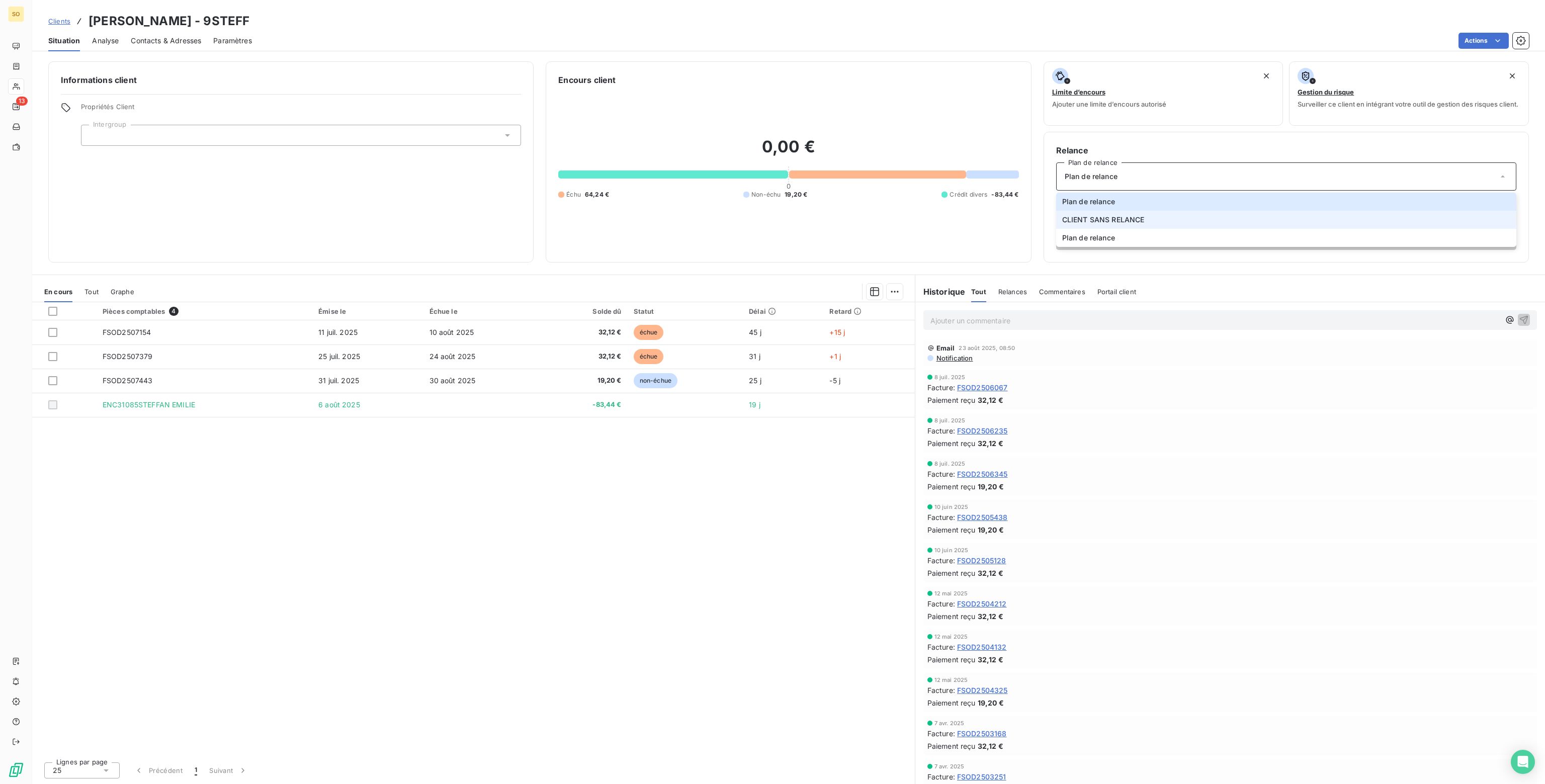
click at [1097, 220] on span "CLIENT SANS RELANCE" at bounding box center [1103, 220] width 83 height 10
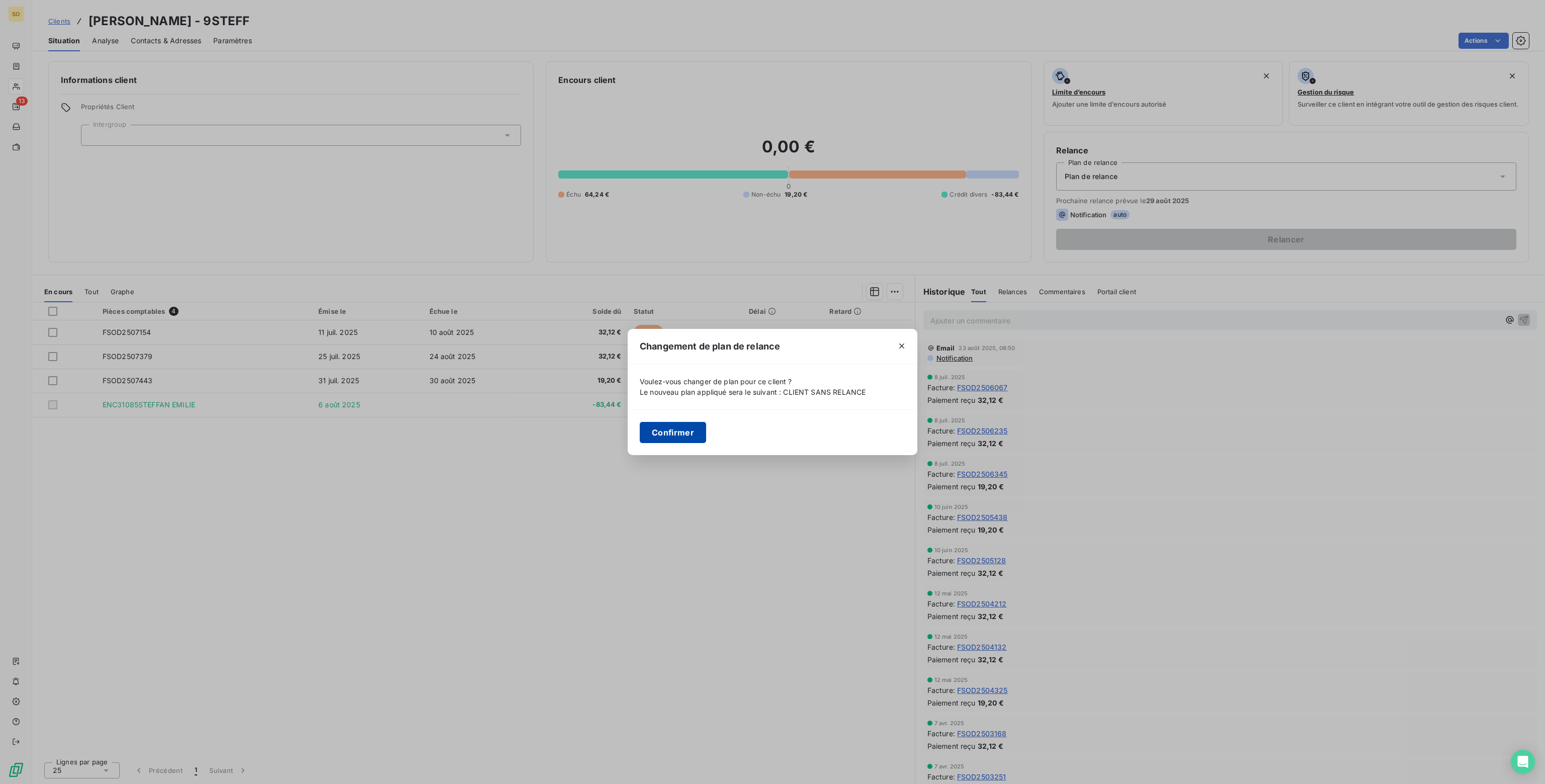
click at [662, 433] on button "Confirmer" at bounding box center [672, 432] width 66 height 21
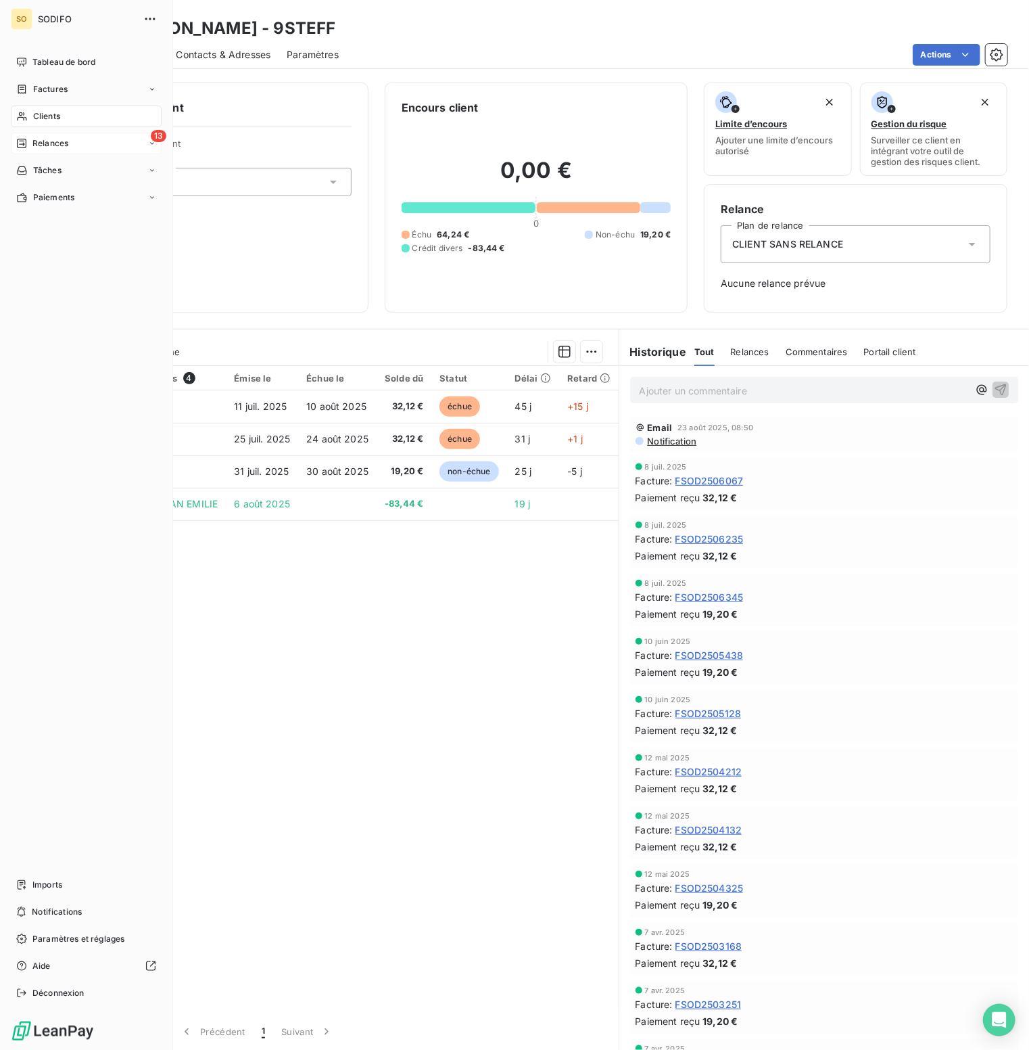
click at [21, 143] on icon at bounding box center [21, 143] width 11 height 11
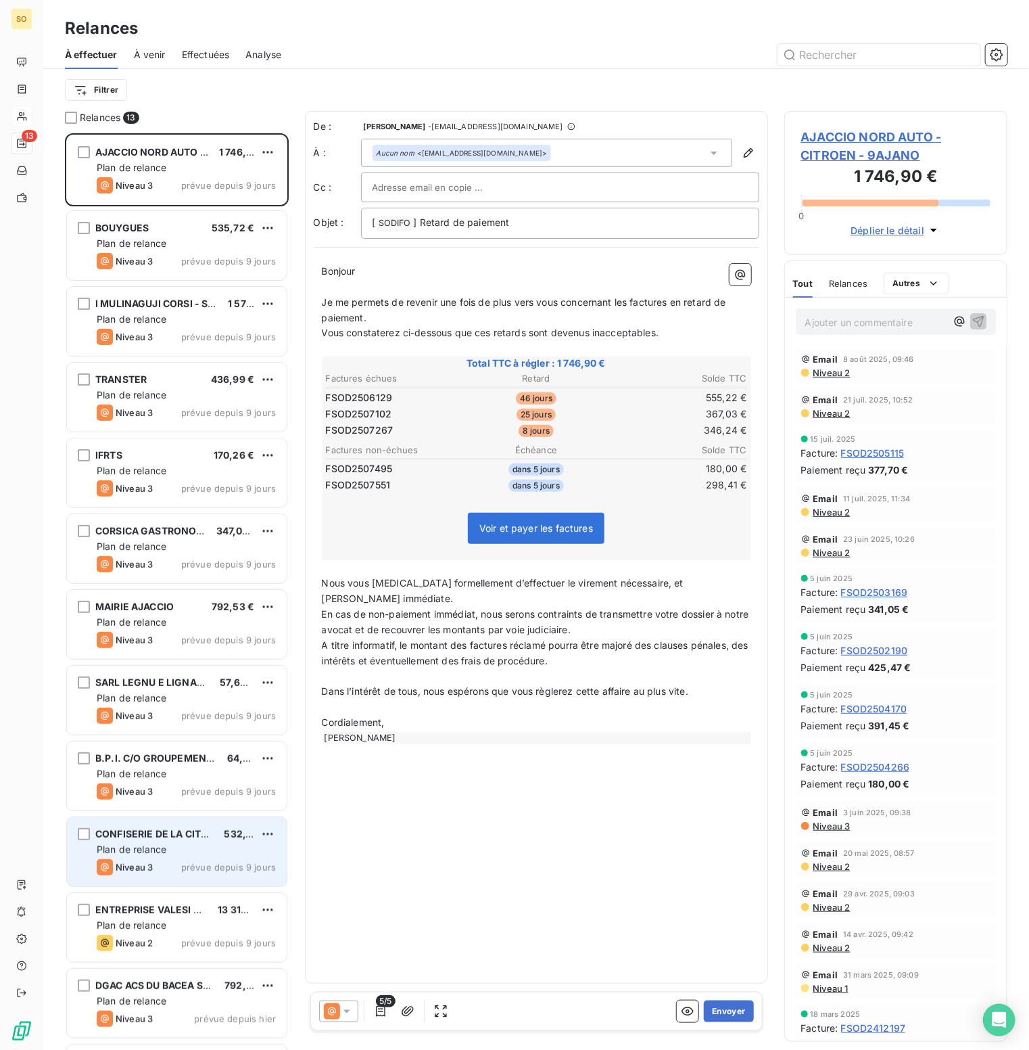
scroll to position [68, 0]
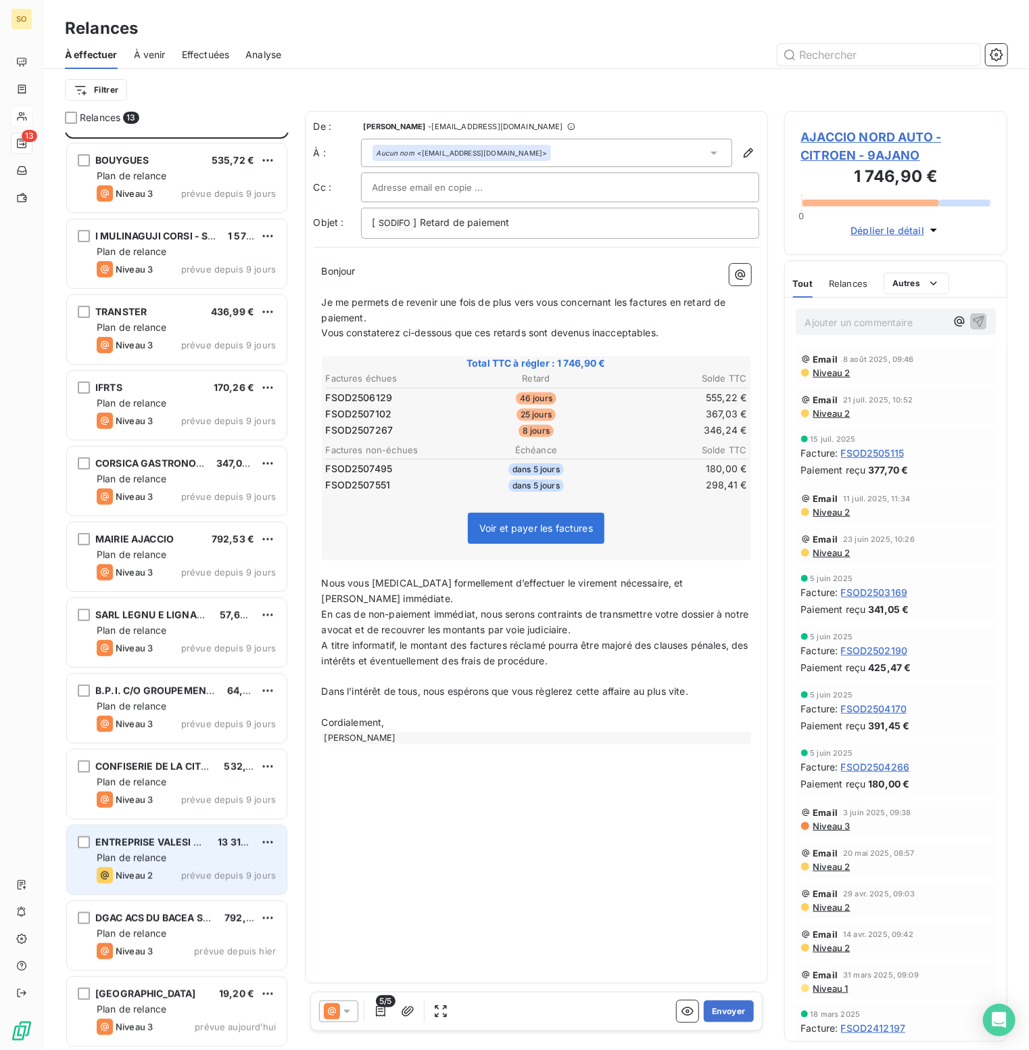
click at [173, 855] on div "Plan de relance" at bounding box center [186, 858] width 179 height 14
